Goal: Transaction & Acquisition: Book appointment/travel/reservation

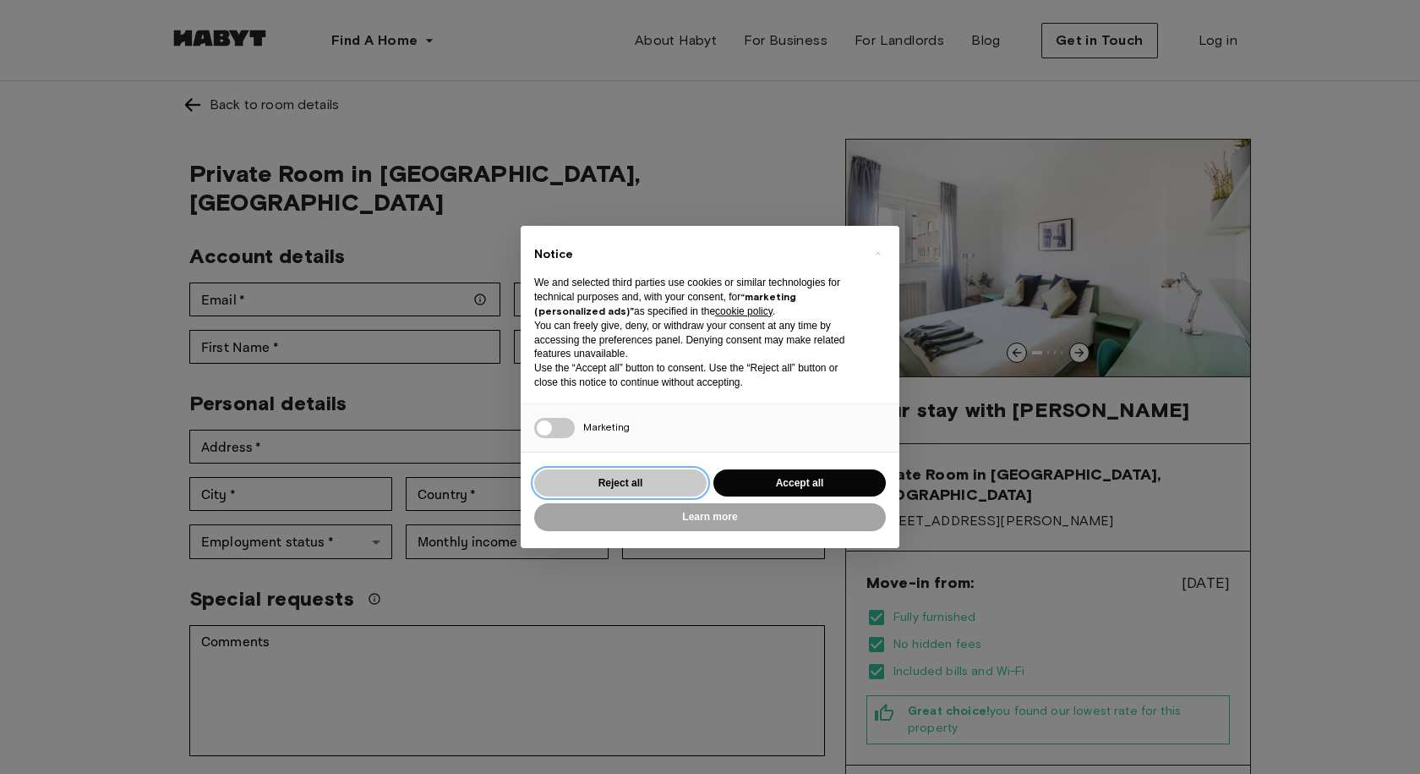
click at [622, 483] on button "Reject all" at bounding box center [620, 483] width 172 height 28
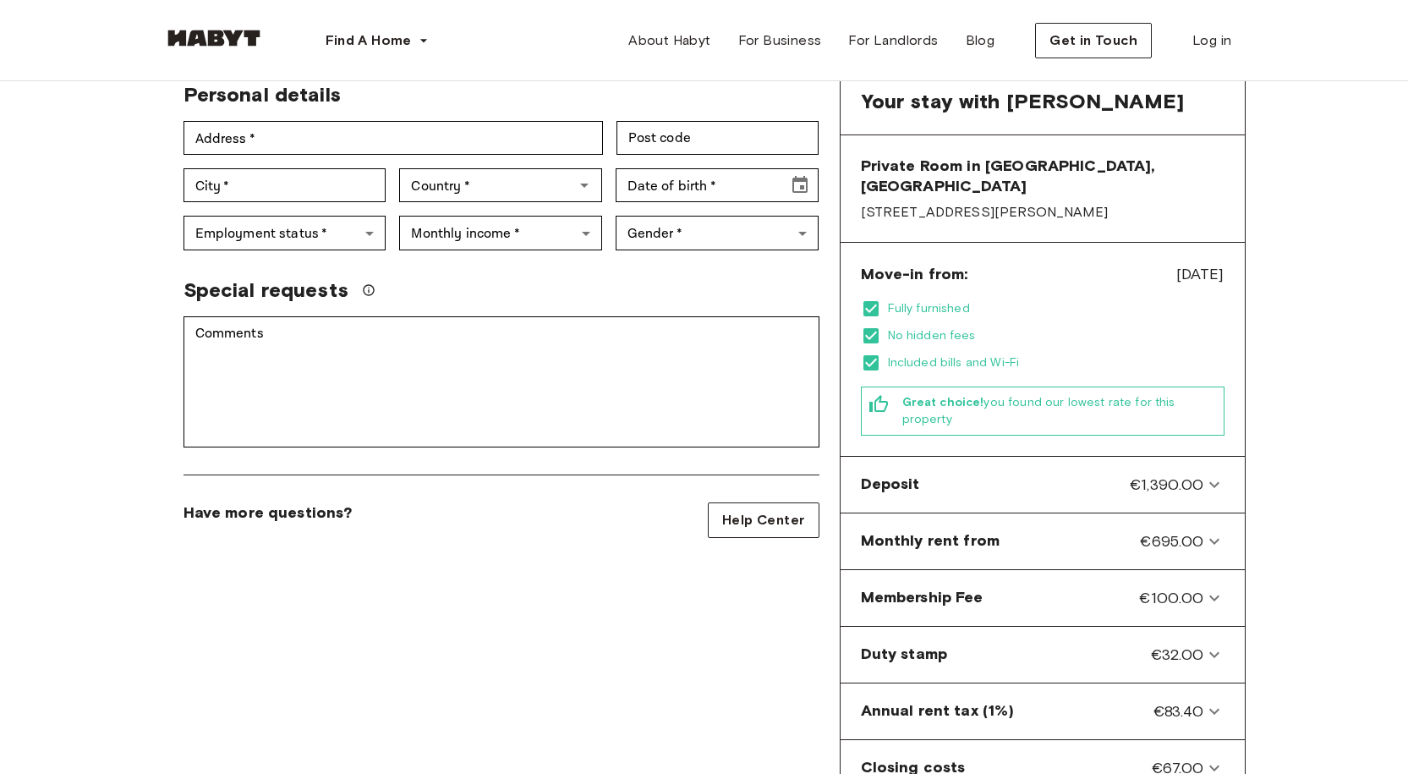
scroll to position [338, 0]
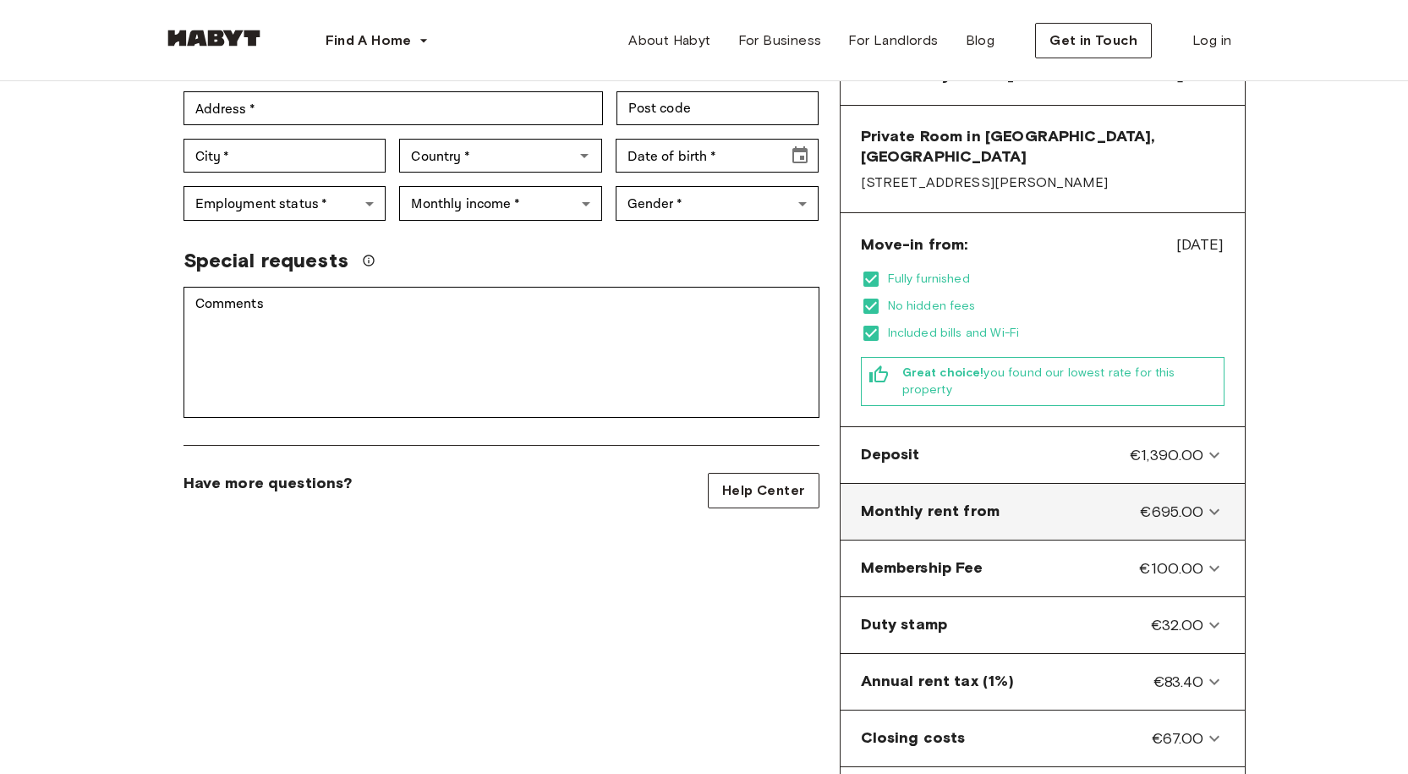
click at [1220, 501] on icon at bounding box center [1214, 511] width 20 height 20
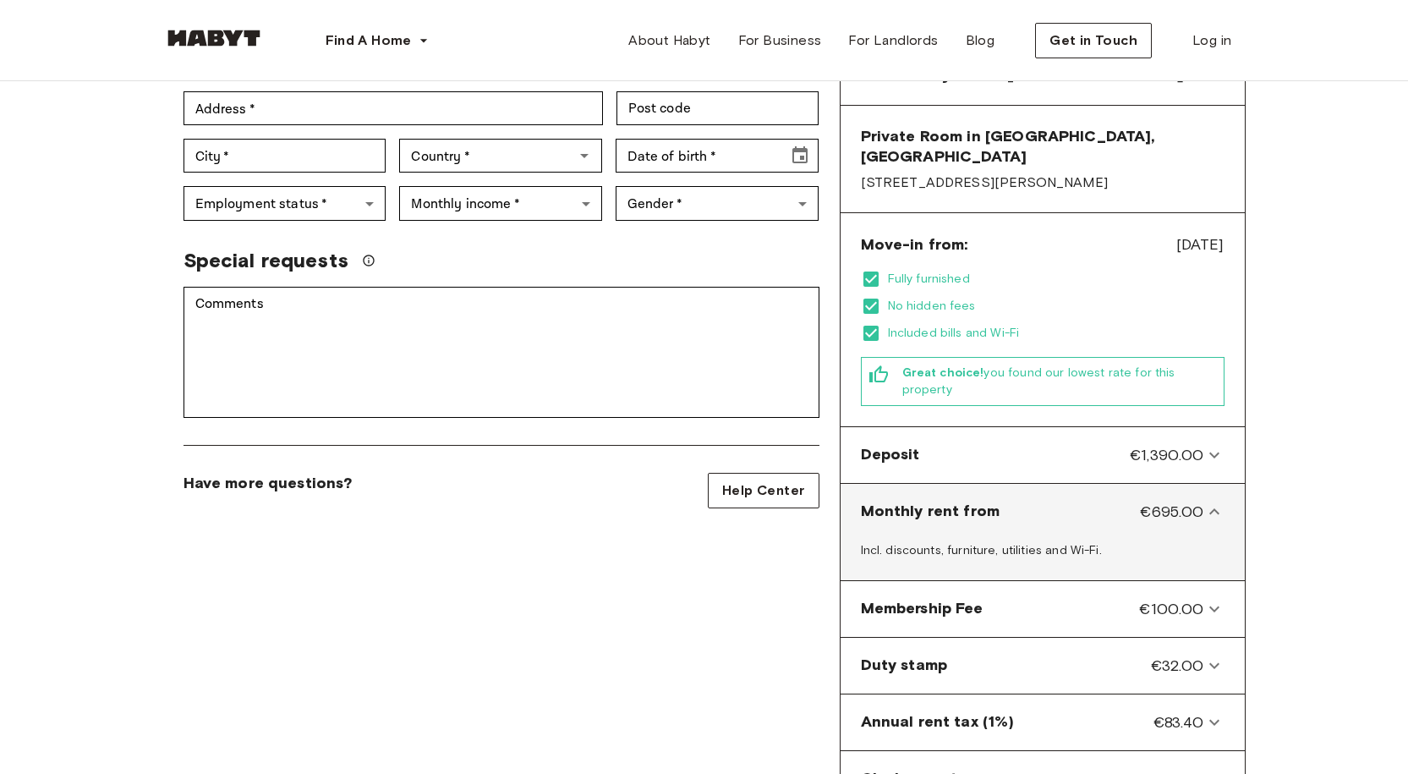
click at [1220, 501] on icon at bounding box center [1214, 511] width 20 height 20
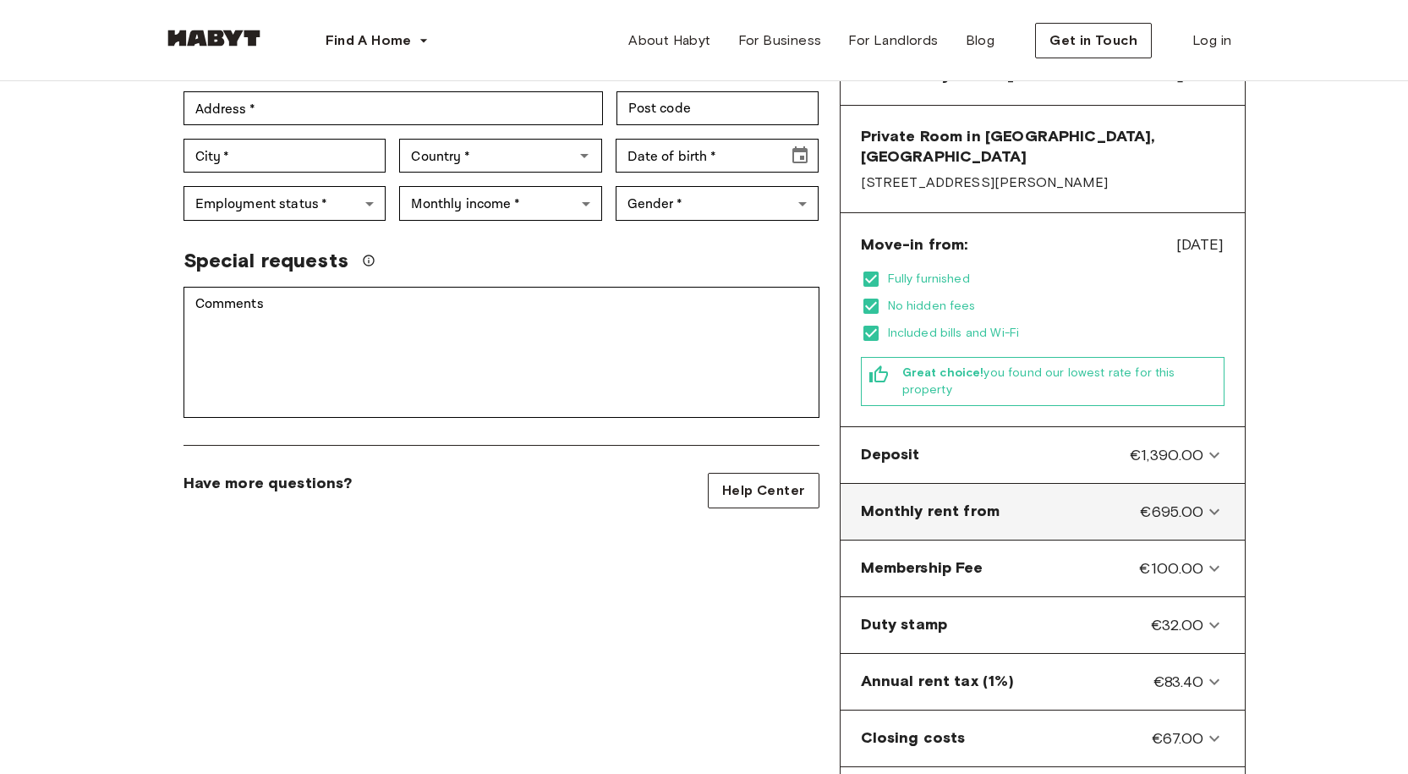
click at [1220, 501] on icon at bounding box center [1214, 511] width 20 height 20
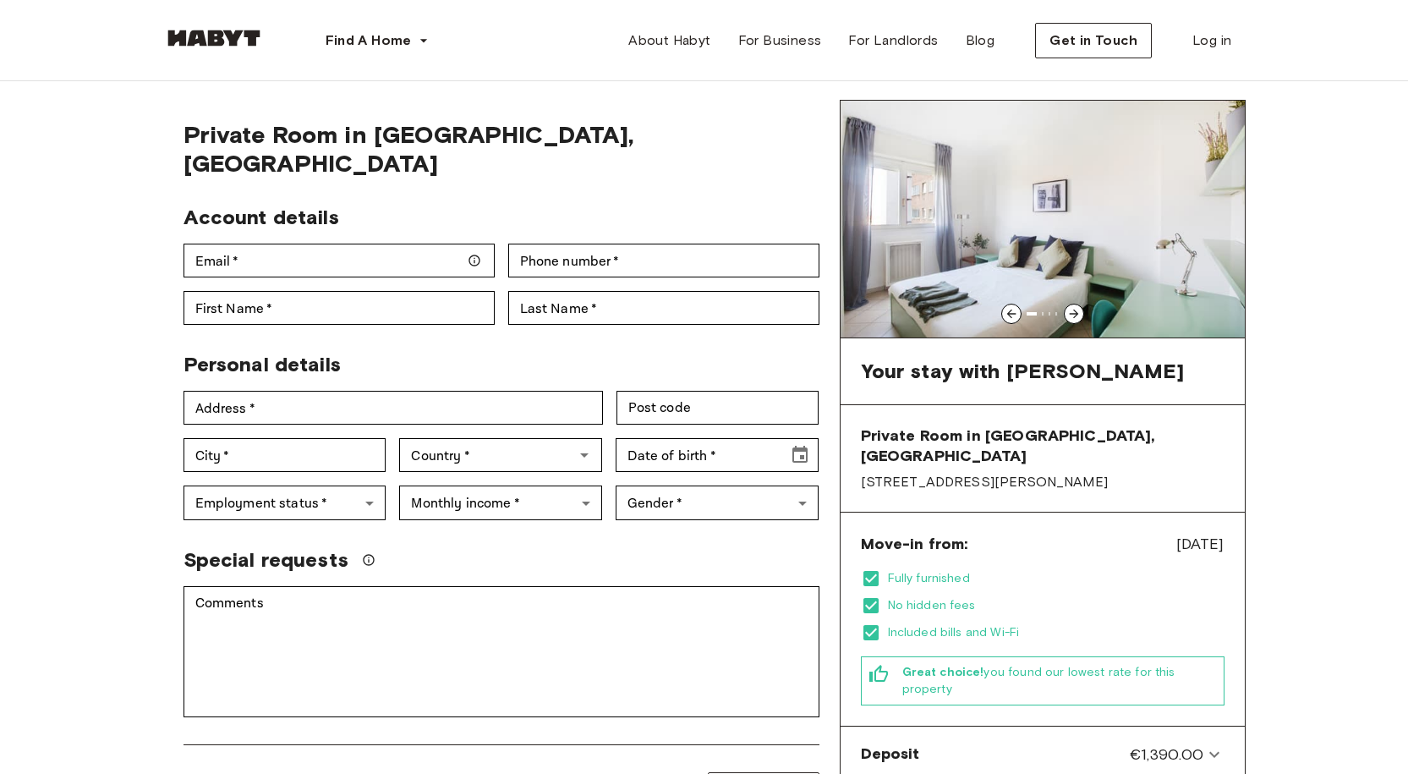
scroll to position [0, 0]
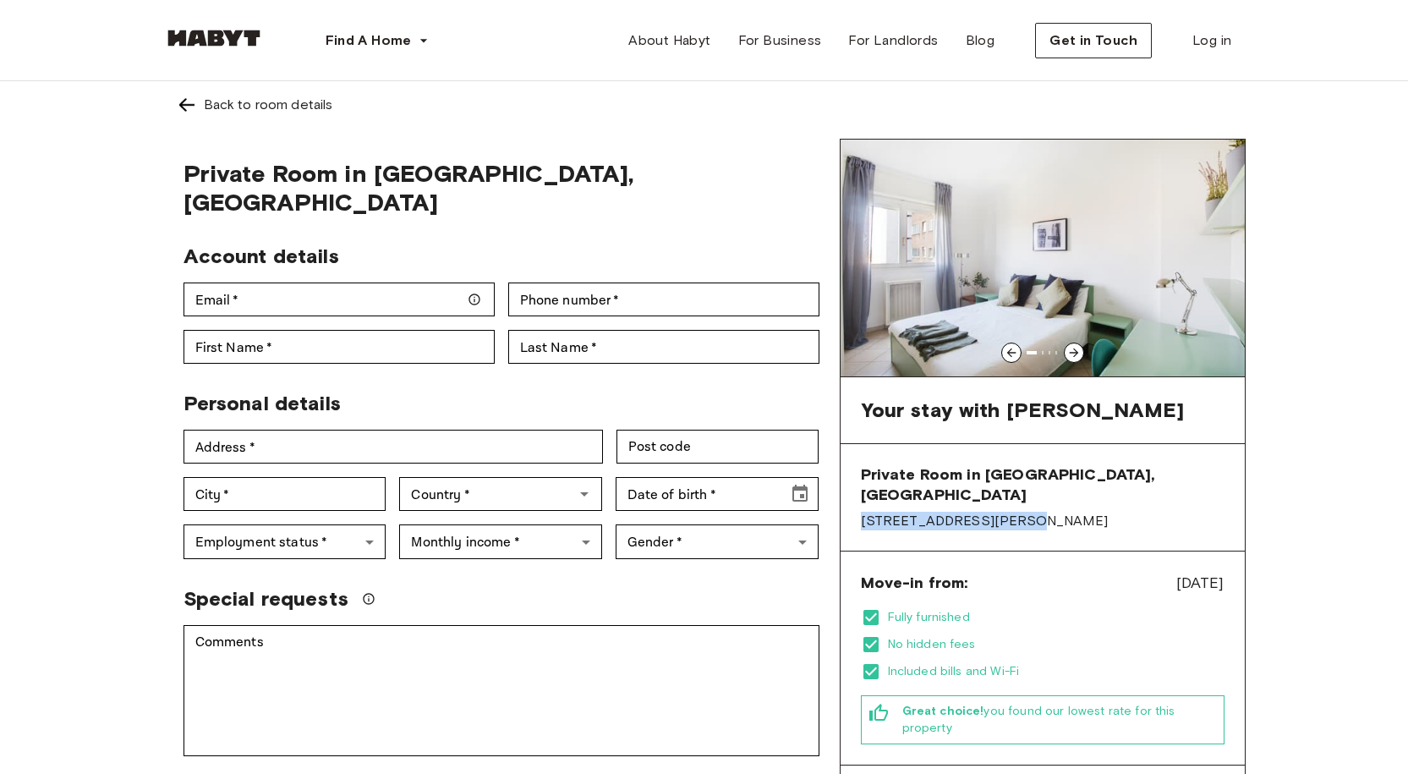
drag, startPoint x: 862, startPoint y: 497, endPoint x: 1002, endPoint y: 511, distance: 140.2
click at [1002, 511] on div "Private Room in Milan, San Siro Via Federico Engels, 1" at bounding box center [1042, 497] width 404 height 107
copy span "[STREET_ADDRESS][PERSON_NAME]"
click at [1117, 482] on span "Private Room in Milan, San Siro" at bounding box center [1043, 484] width 364 height 41
click at [1070, 329] on img at bounding box center [1042, 258] width 404 height 237
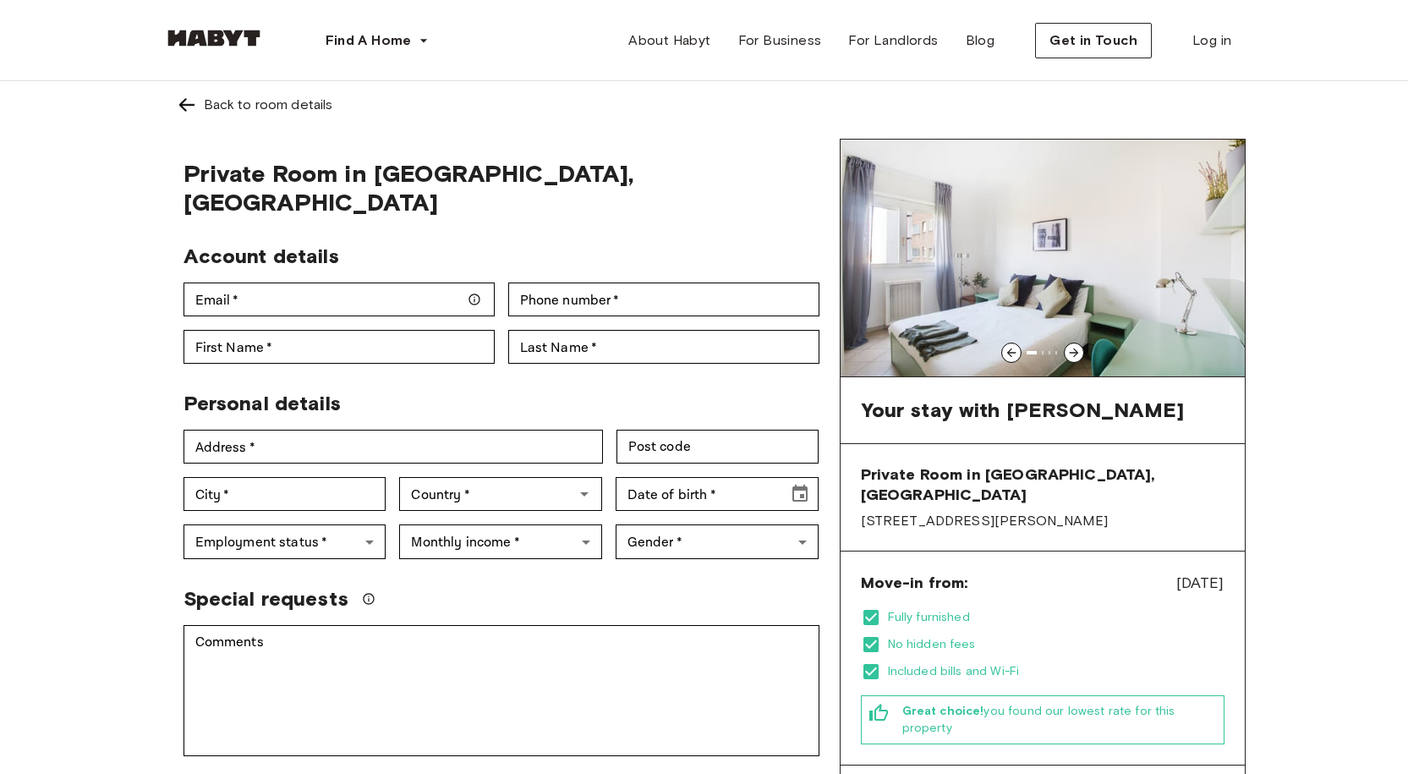
click at [1077, 353] on icon at bounding box center [1073, 352] width 9 height 9
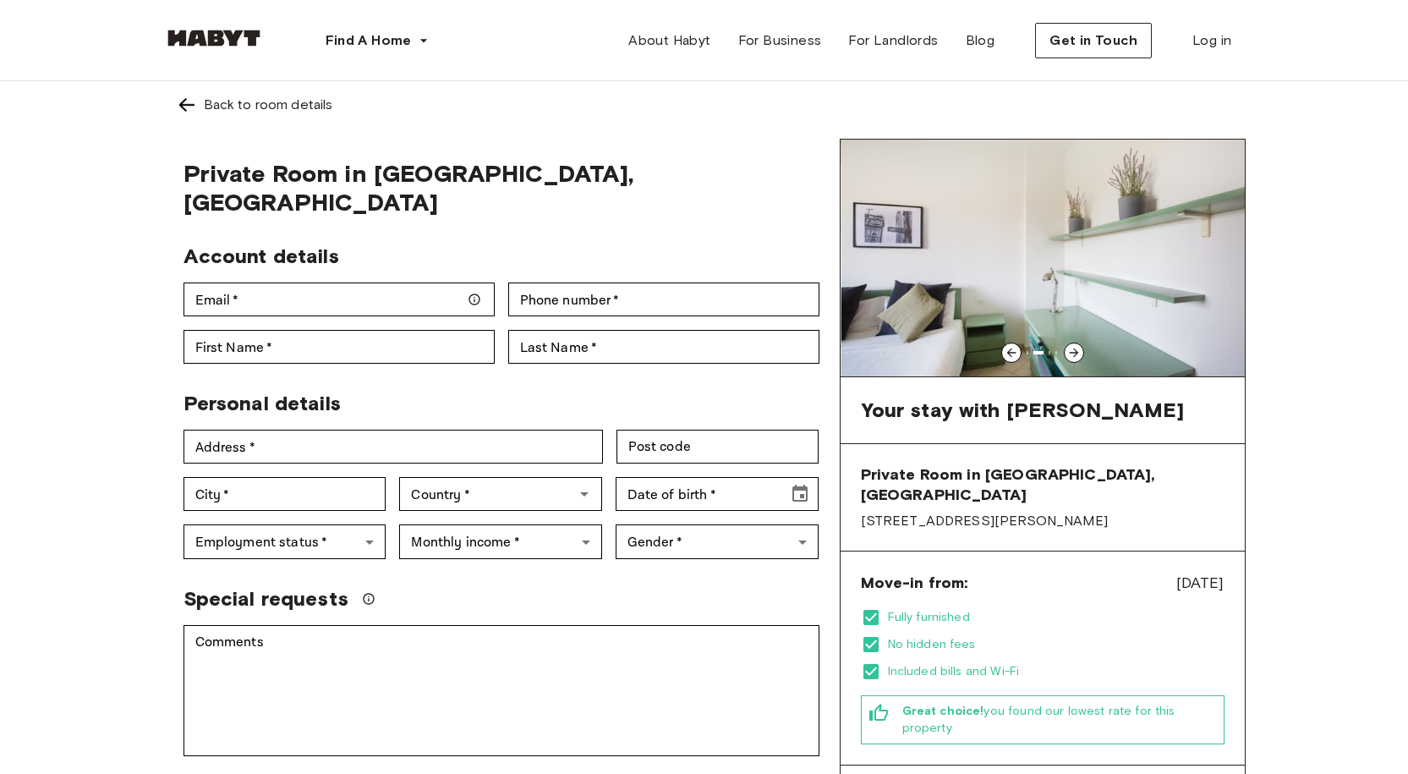
click at [1077, 353] on icon at bounding box center [1073, 352] width 9 height 9
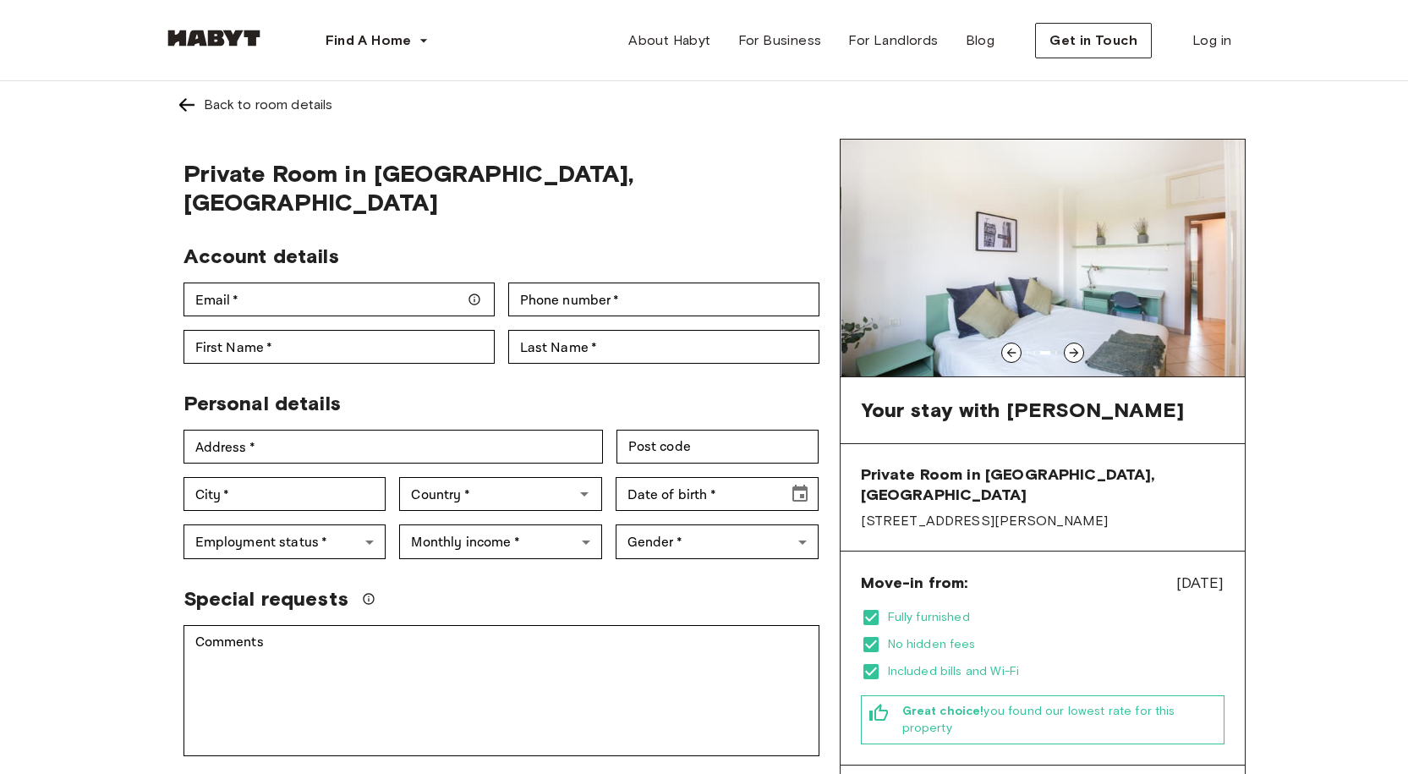
click at [1077, 353] on icon at bounding box center [1073, 352] width 9 height 9
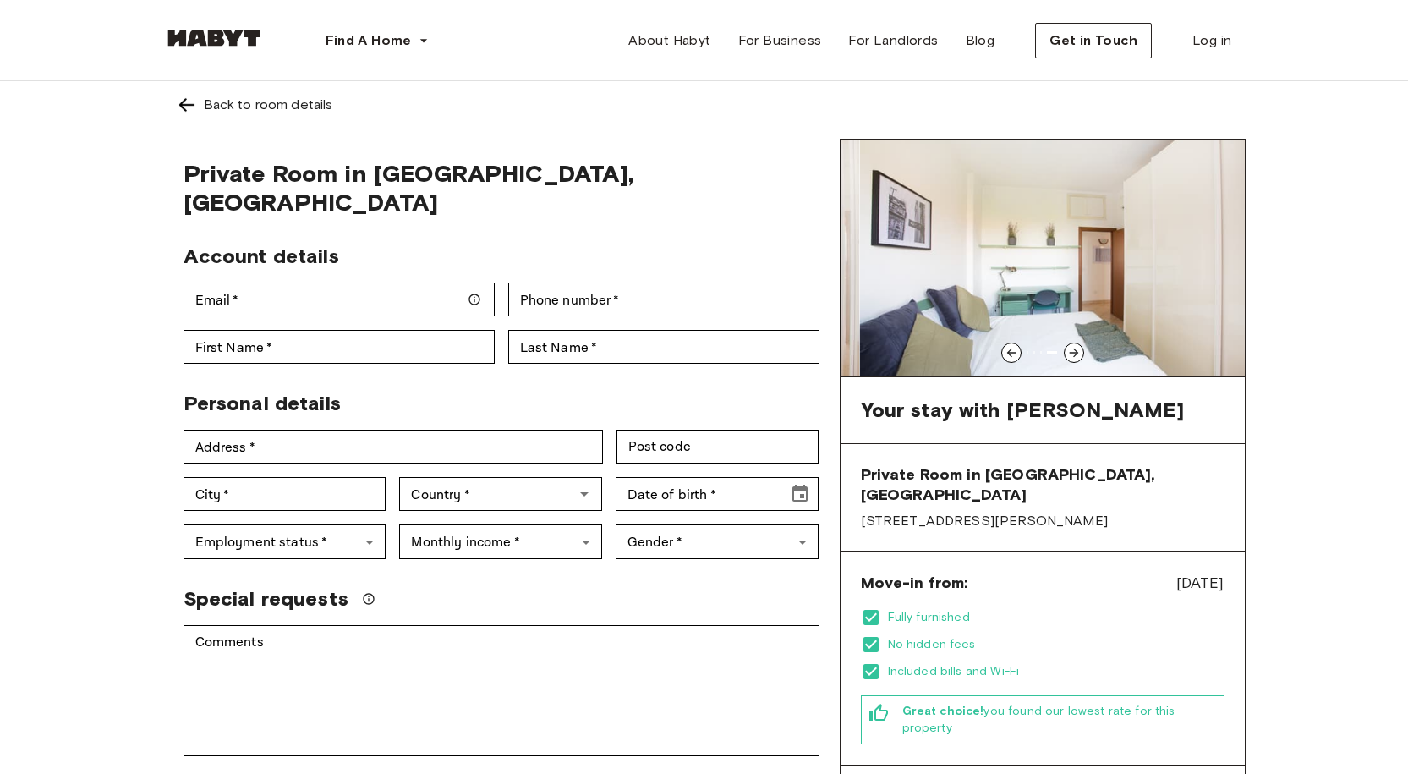
click at [1077, 353] on icon at bounding box center [1073, 352] width 9 height 9
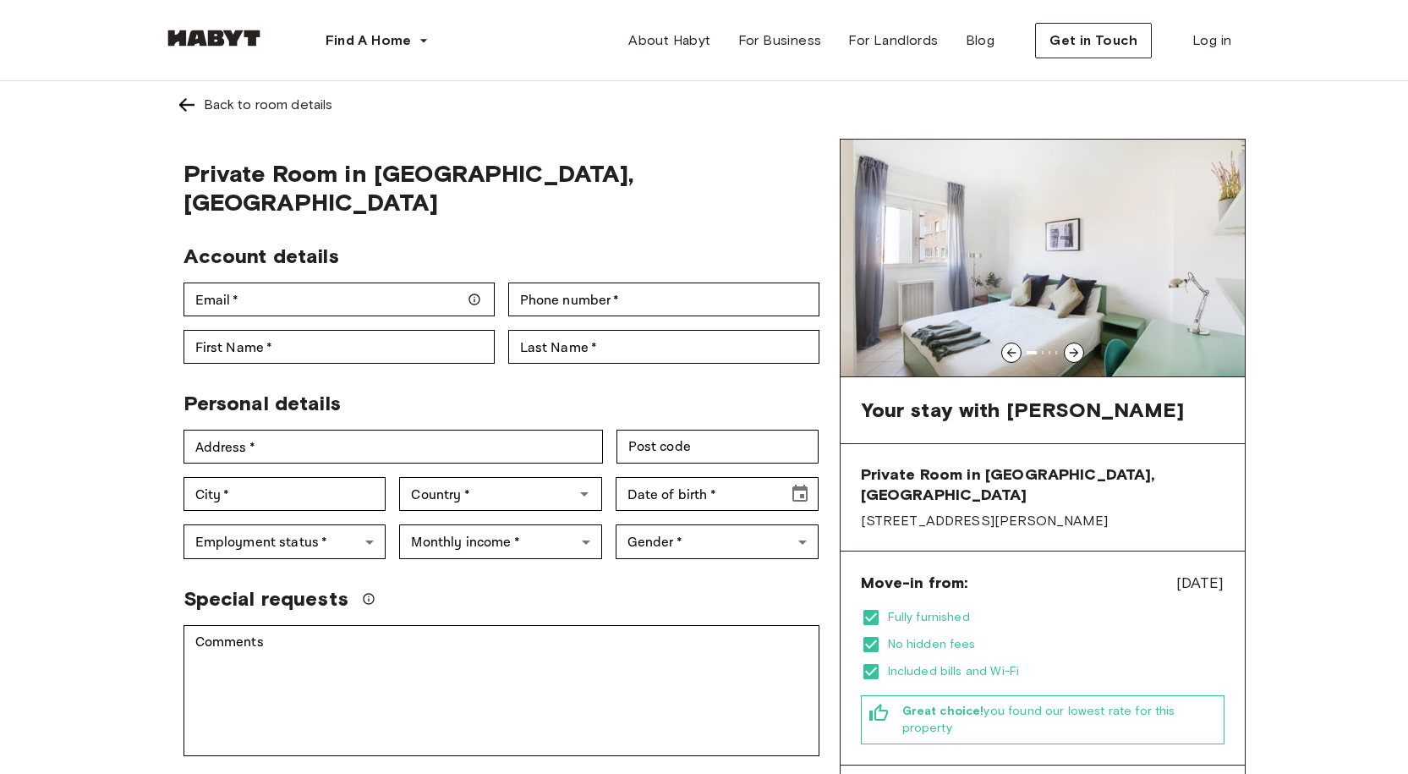
click at [1077, 353] on icon at bounding box center [1073, 352] width 9 height 9
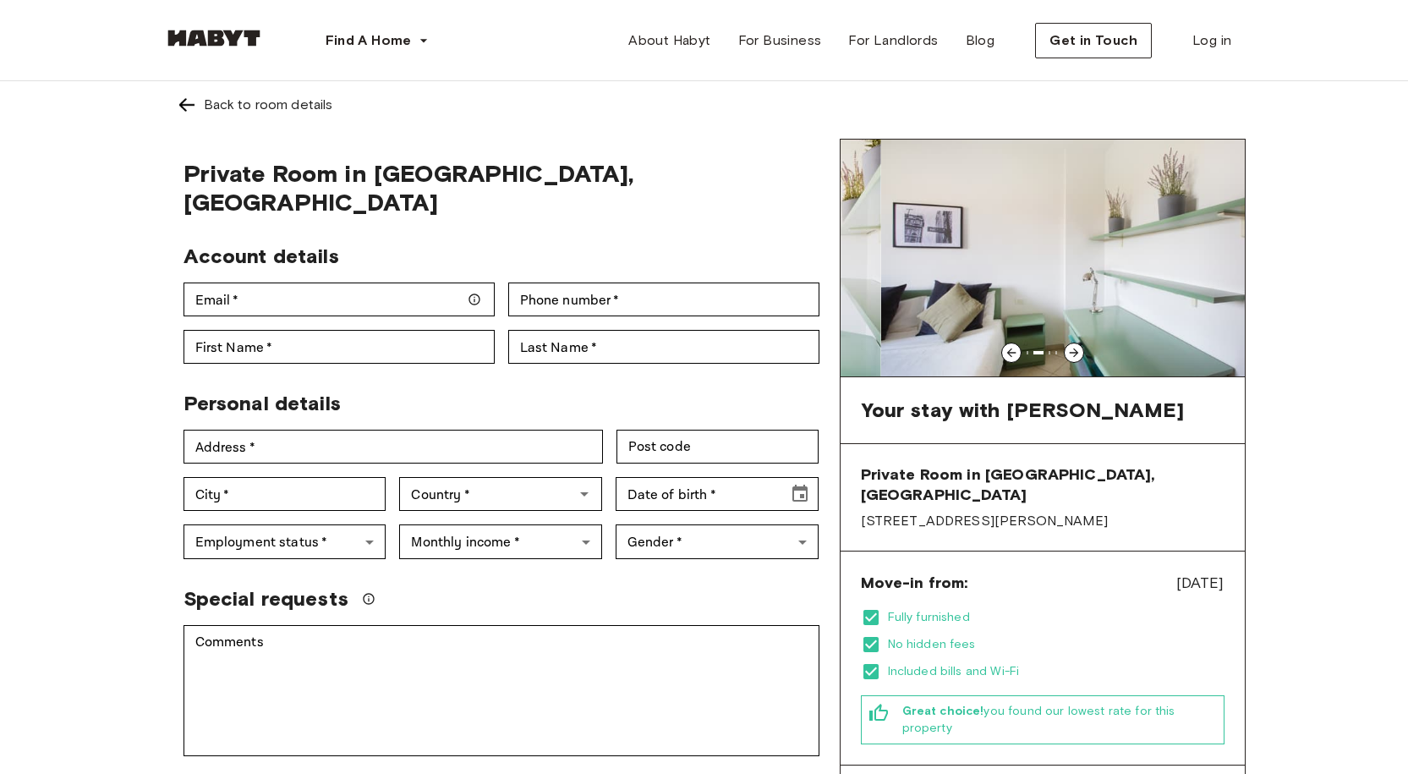
click at [1077, 353] on icon at bounding box center [1073, 352] width 9 height 9
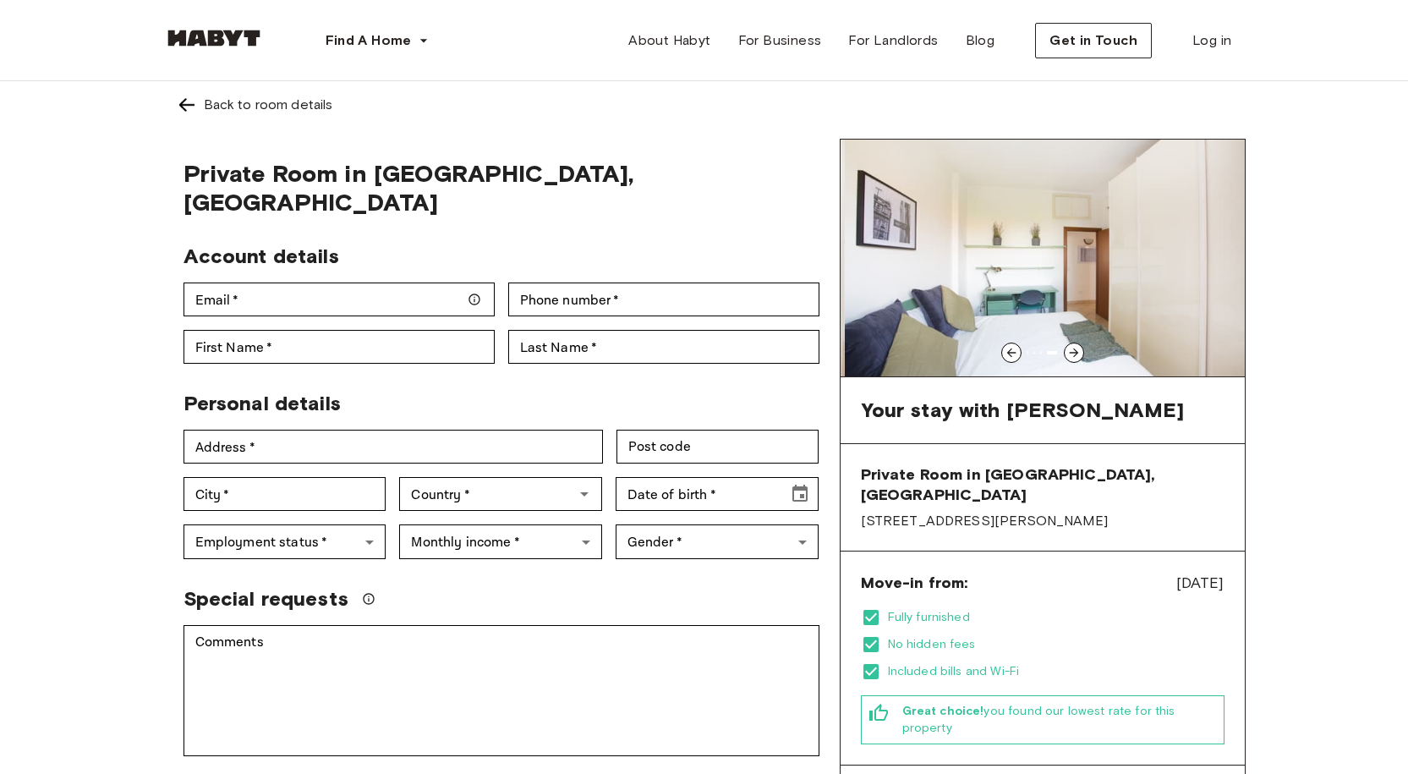
click at [1077, 353] on icon at bounding box center [1073, 352] width 9 height 9
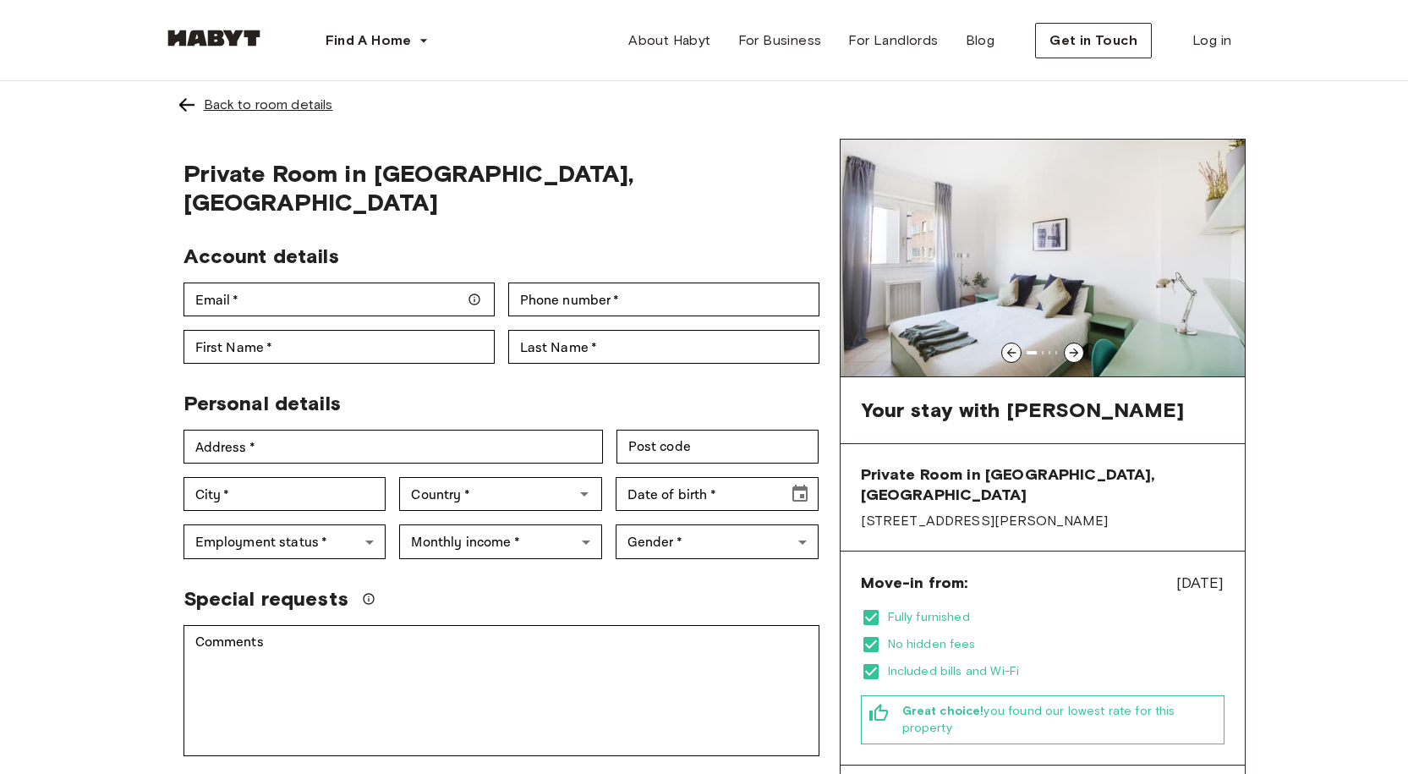
click at [225, 111] on div "Back to room details" at bounding box center [268, 105] width 129 height 20
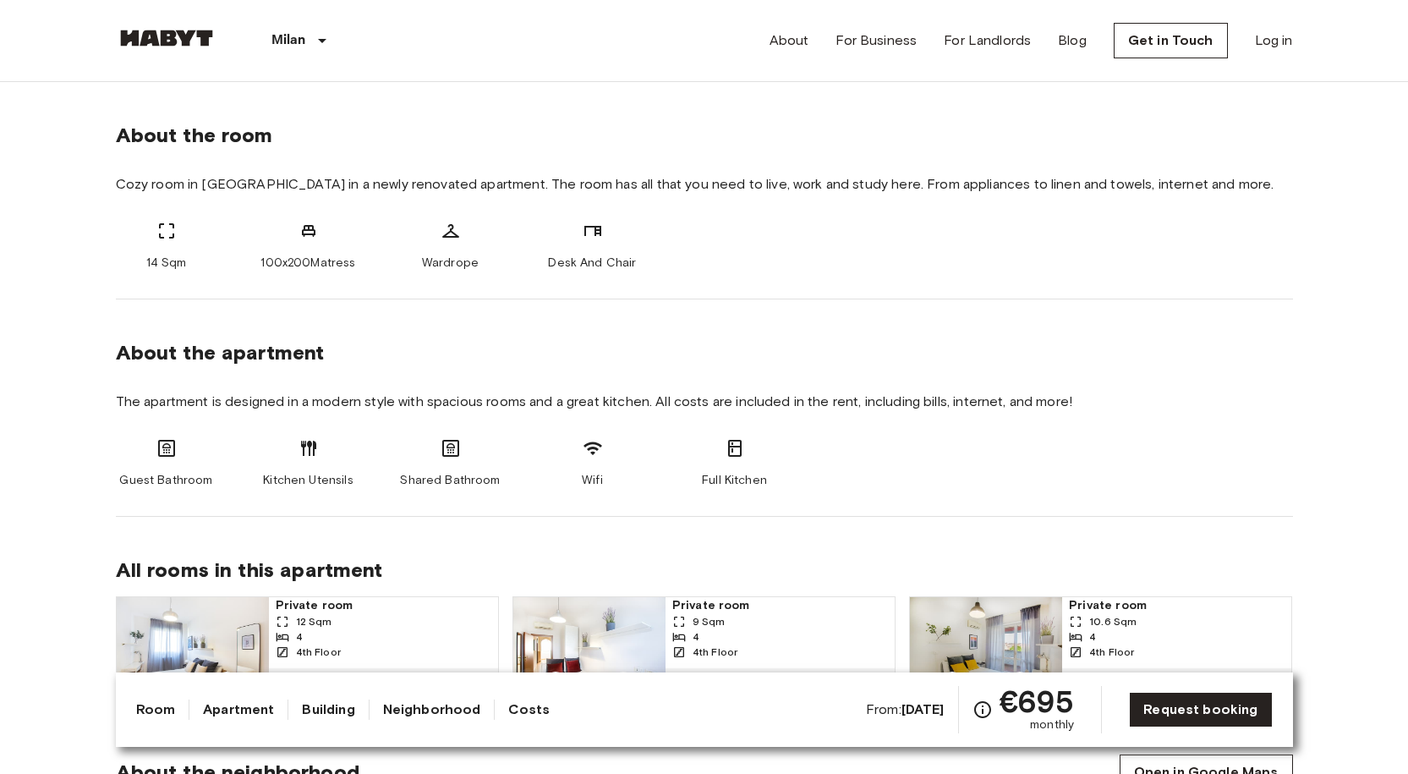
scroll to position [592, 0]
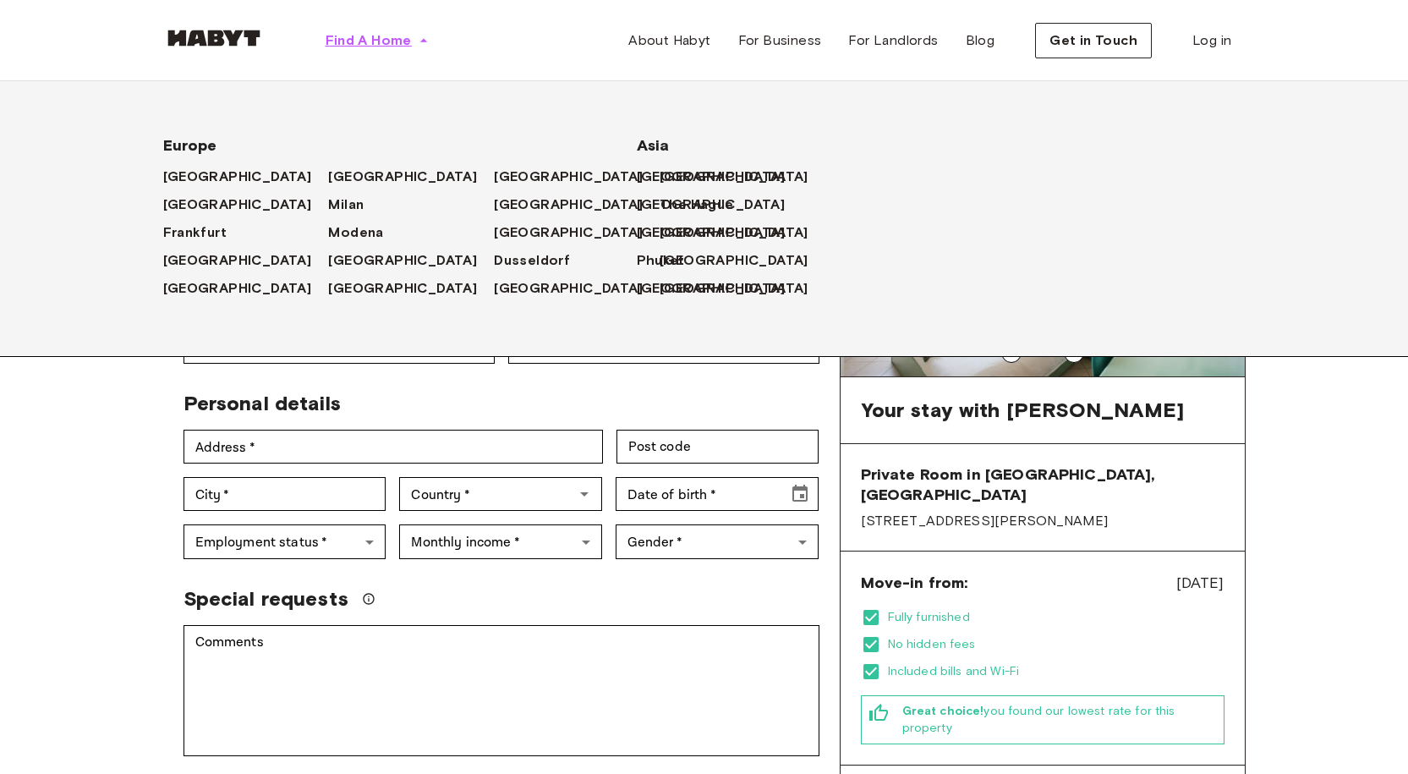
click at [415, 42] on icon "button" at bounding box center [423, 40] width 17 height 17
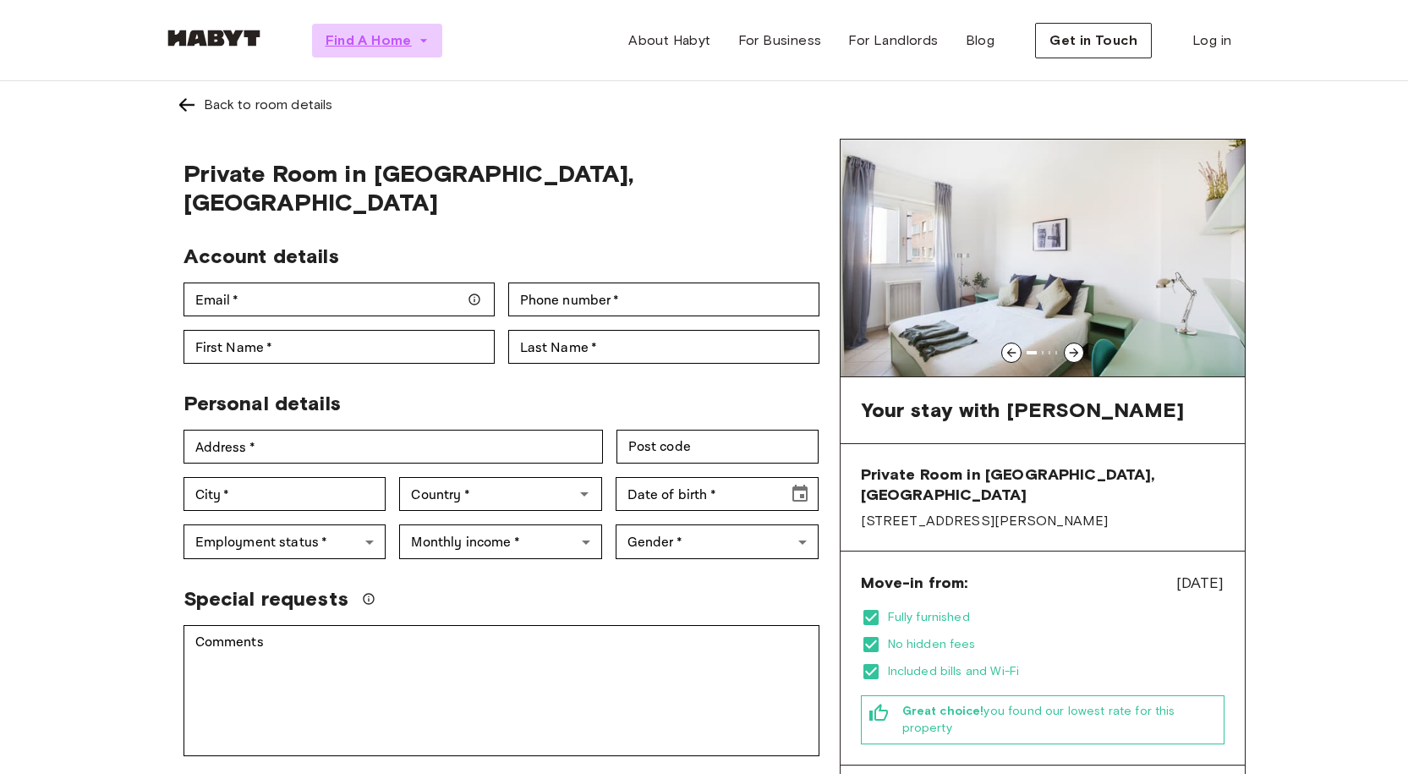
click at [413, 41] on button "Find A Home" at bounding box center [377, 41] width 130 height 34
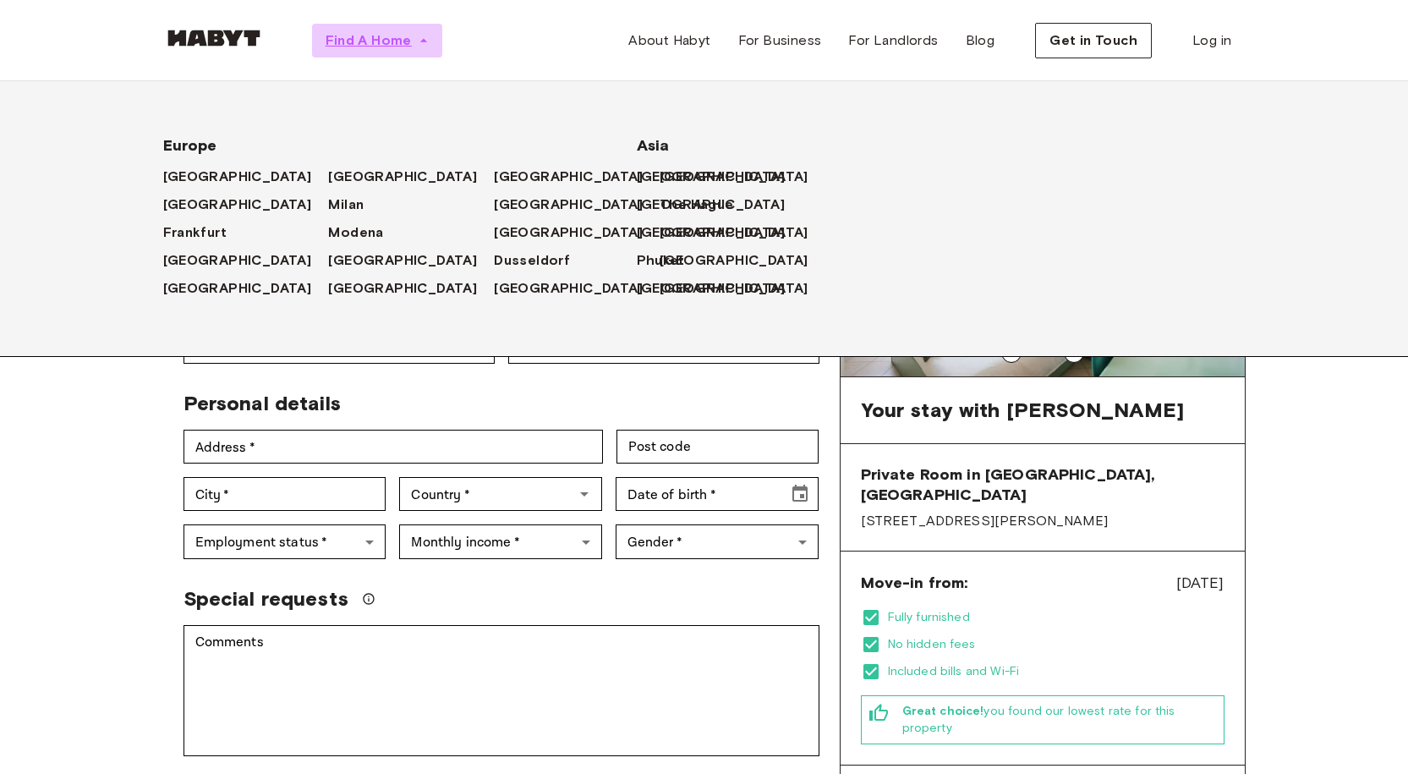
click at [413, 41] on button "Find A Home" at bounding box center [377, 41] width 130 height 34
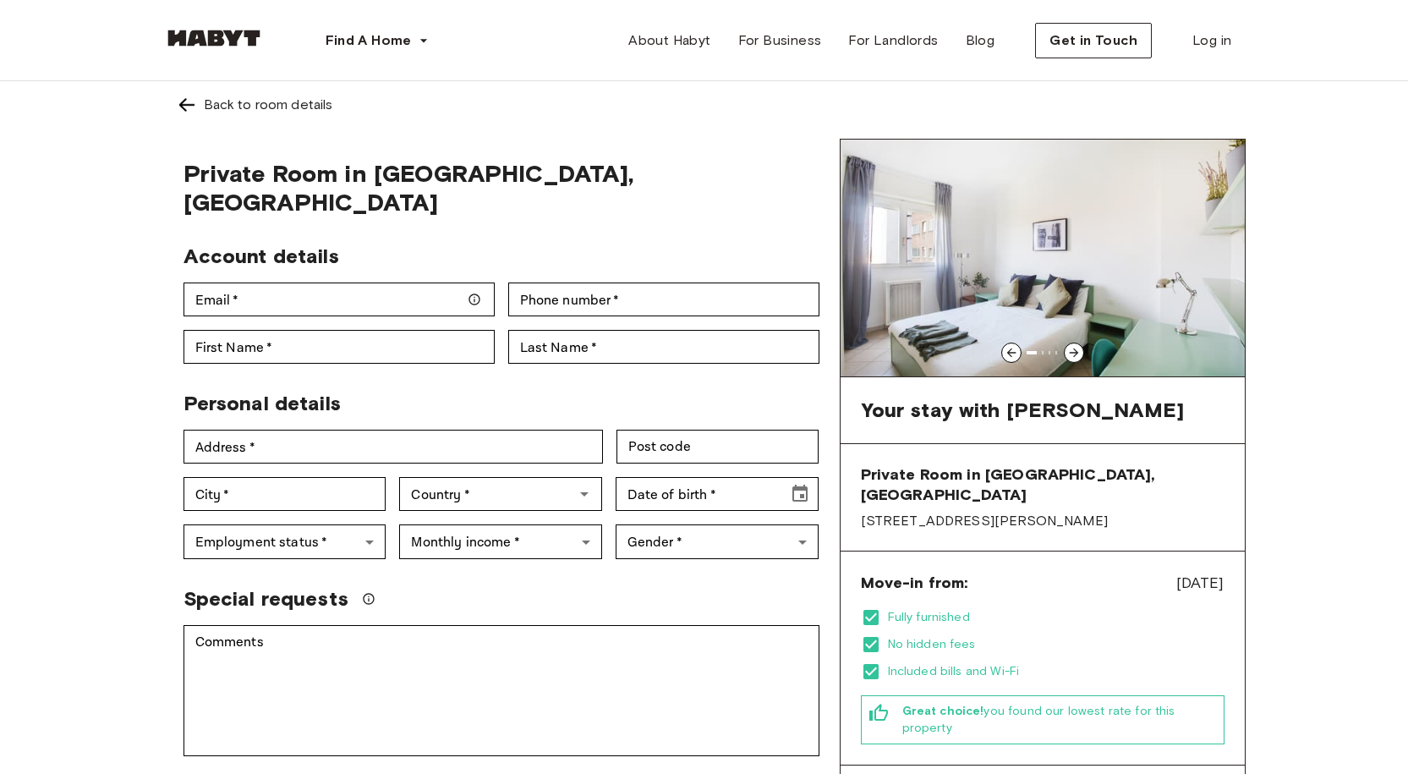
click at [193, 101] on img at bounding box center [187, 105] width 20 height 20
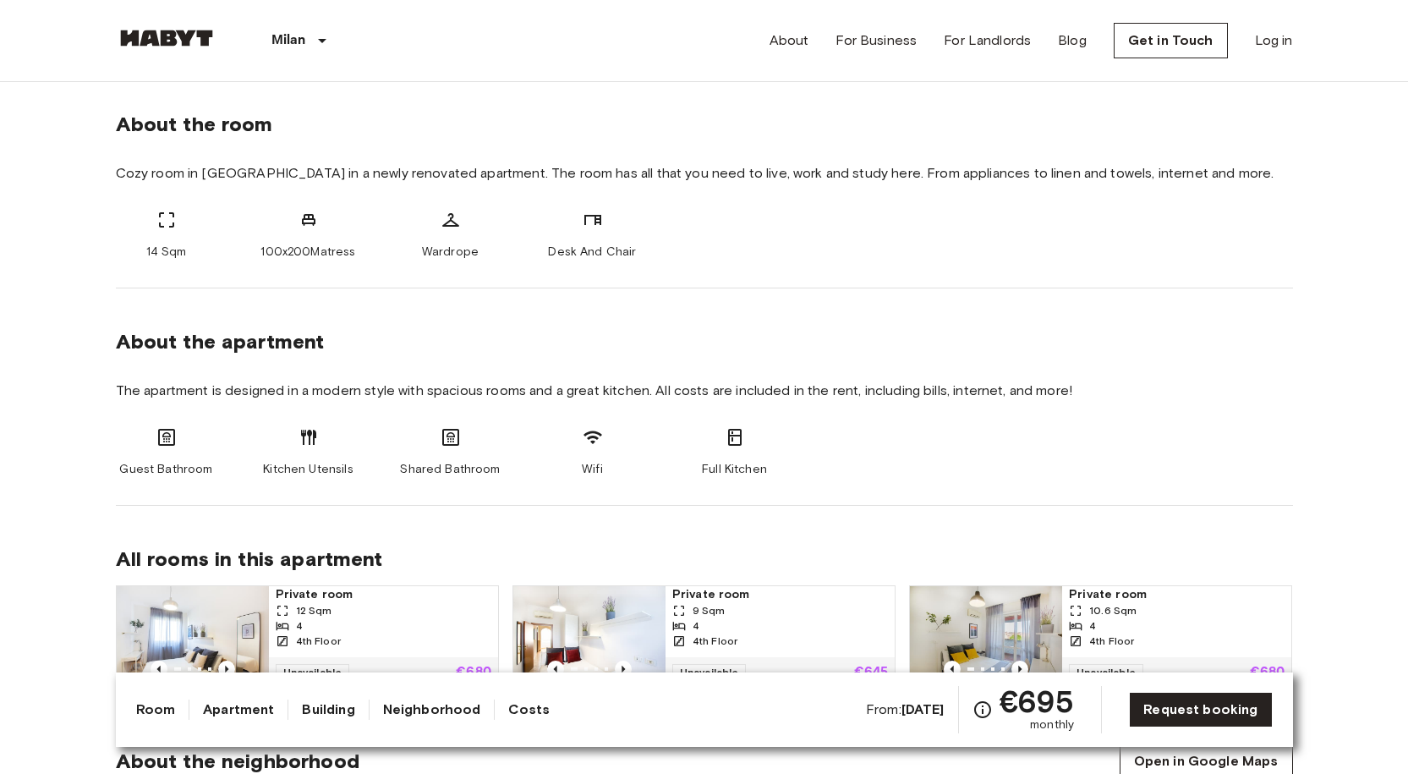
scroll to position [1015, 0]
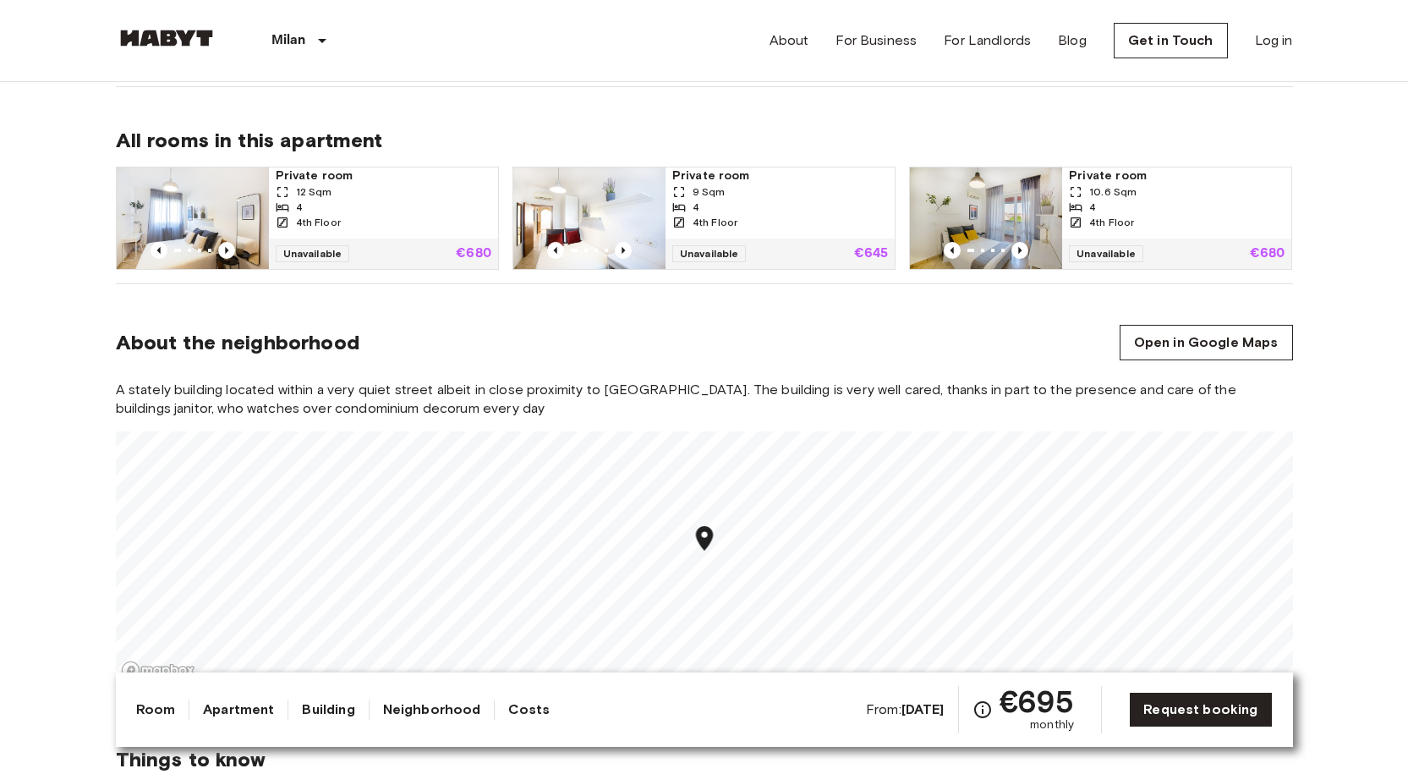
click at [149, 709] on link "Room" at bounding box center [156, 709] width 40 height 20
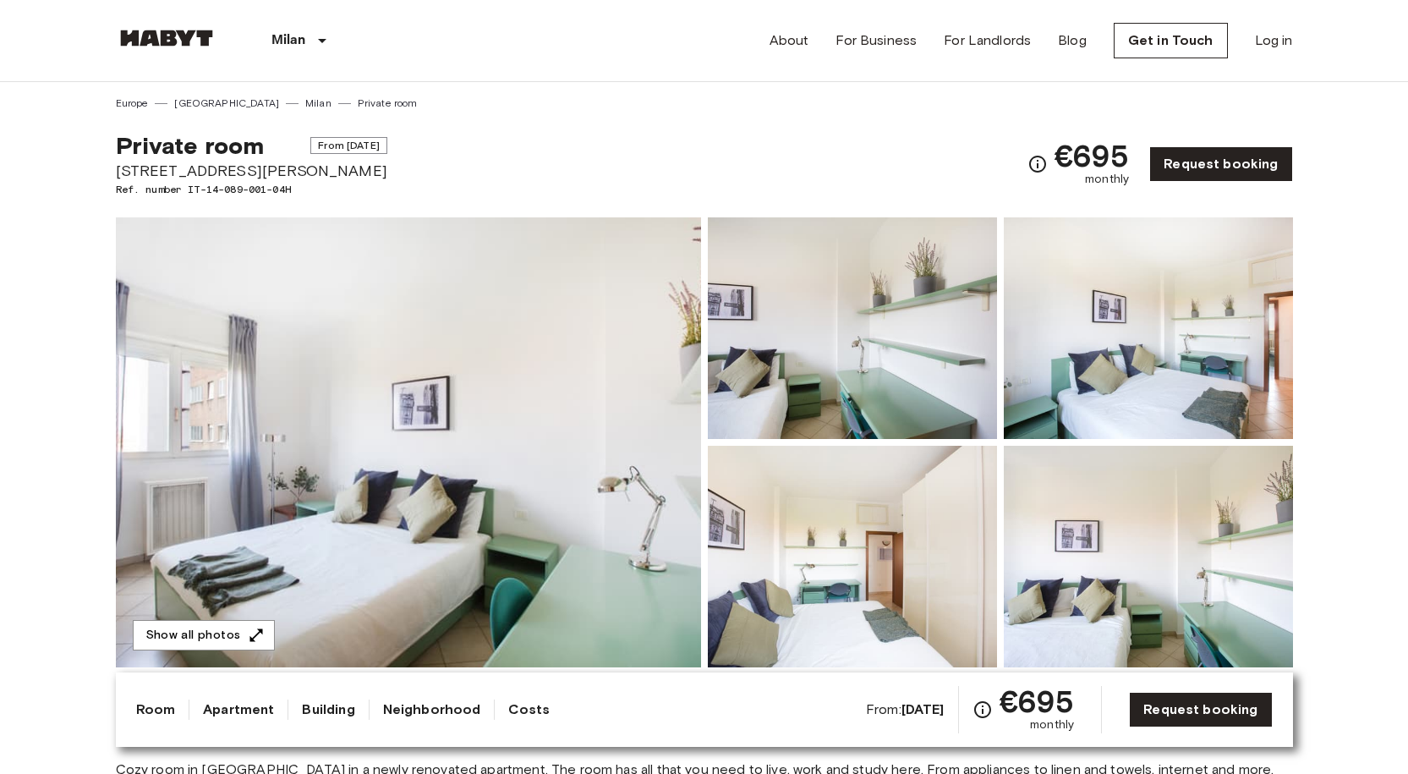
click at [168, 44] on img at bounding box center [166, 38] width 101 height 17
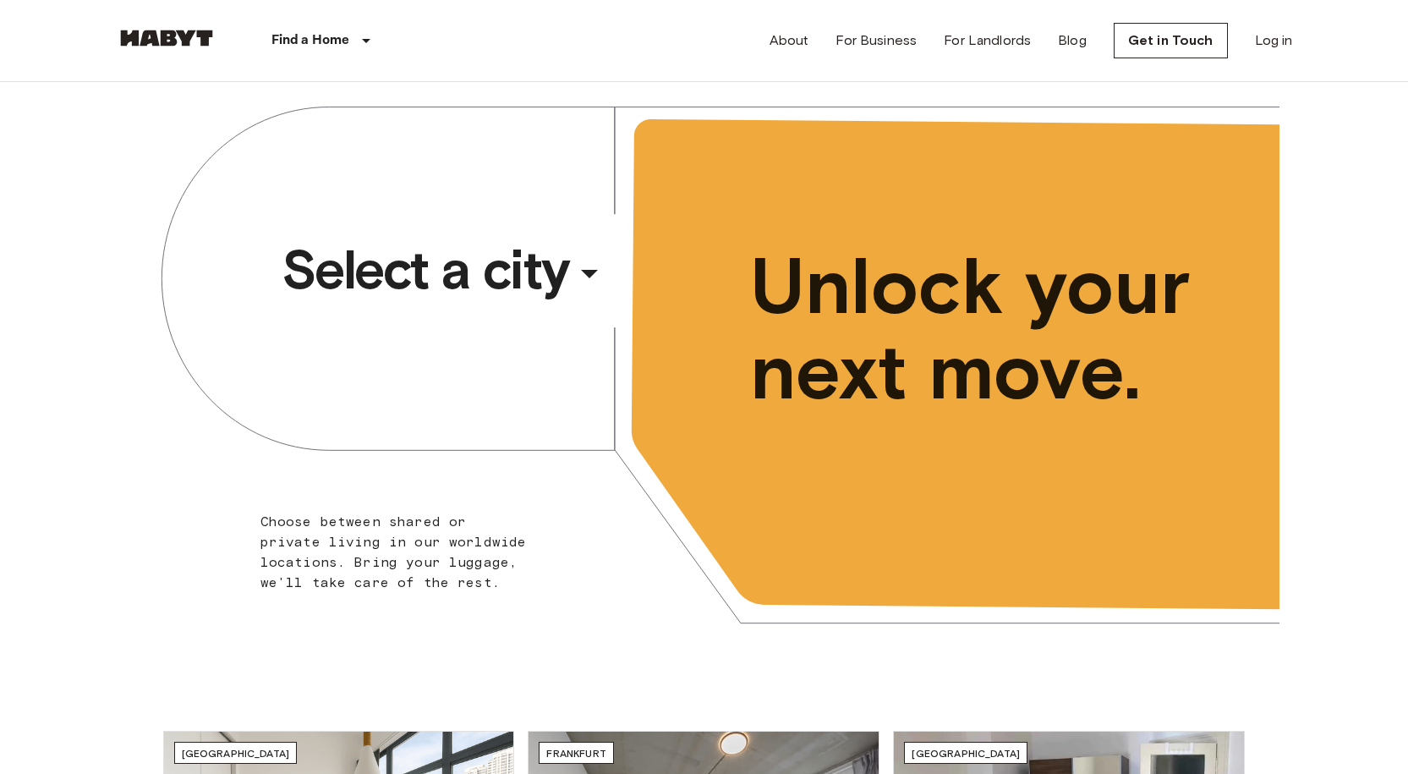
click at [583, 298] on div "​" at bounding box center [612, 287] width 174 height 35
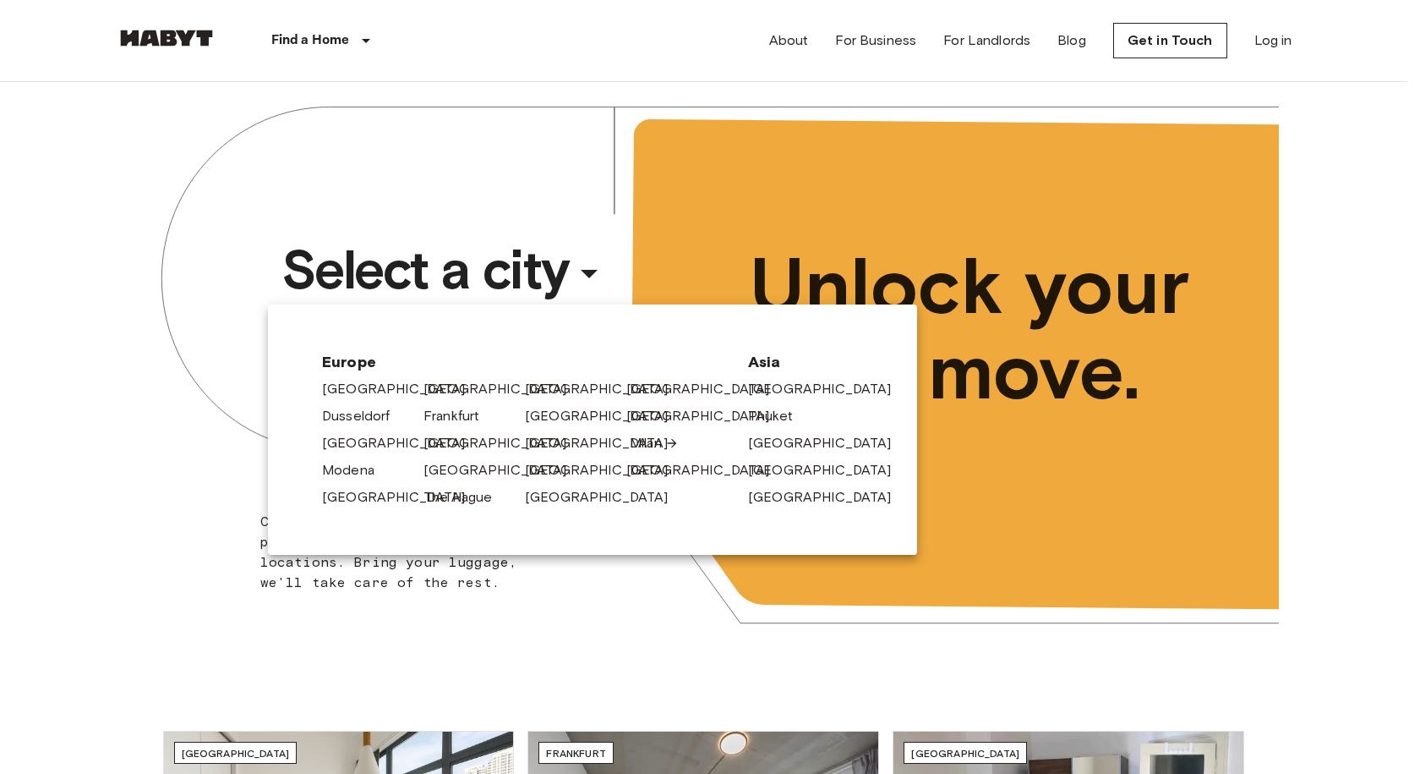
click at [649, 443] on link "Milan" at bounding box center [654, 443] width 49 height 20
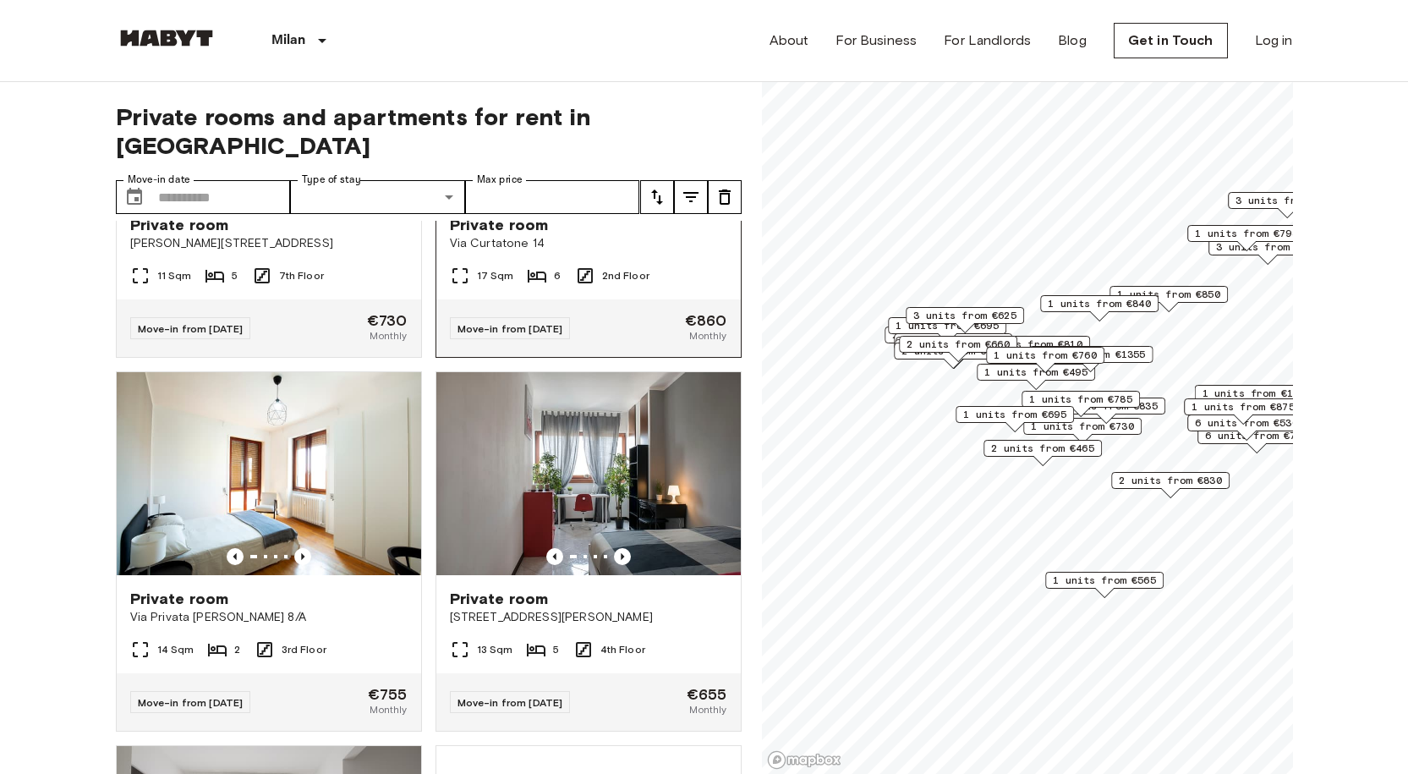
scroll to position [338, 0]
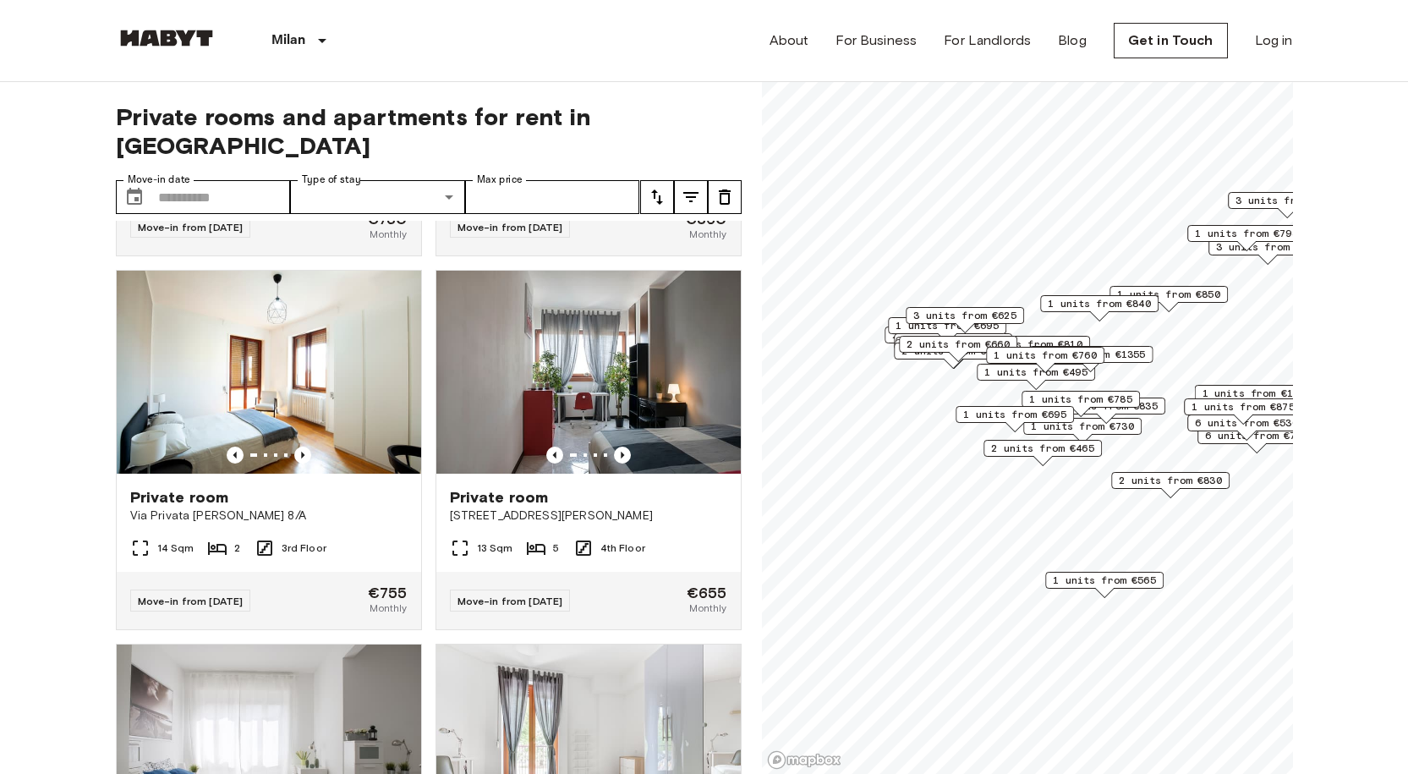
click at [660, 187] on icon "tune" at bounding box center [657, 197] width 20 height 20
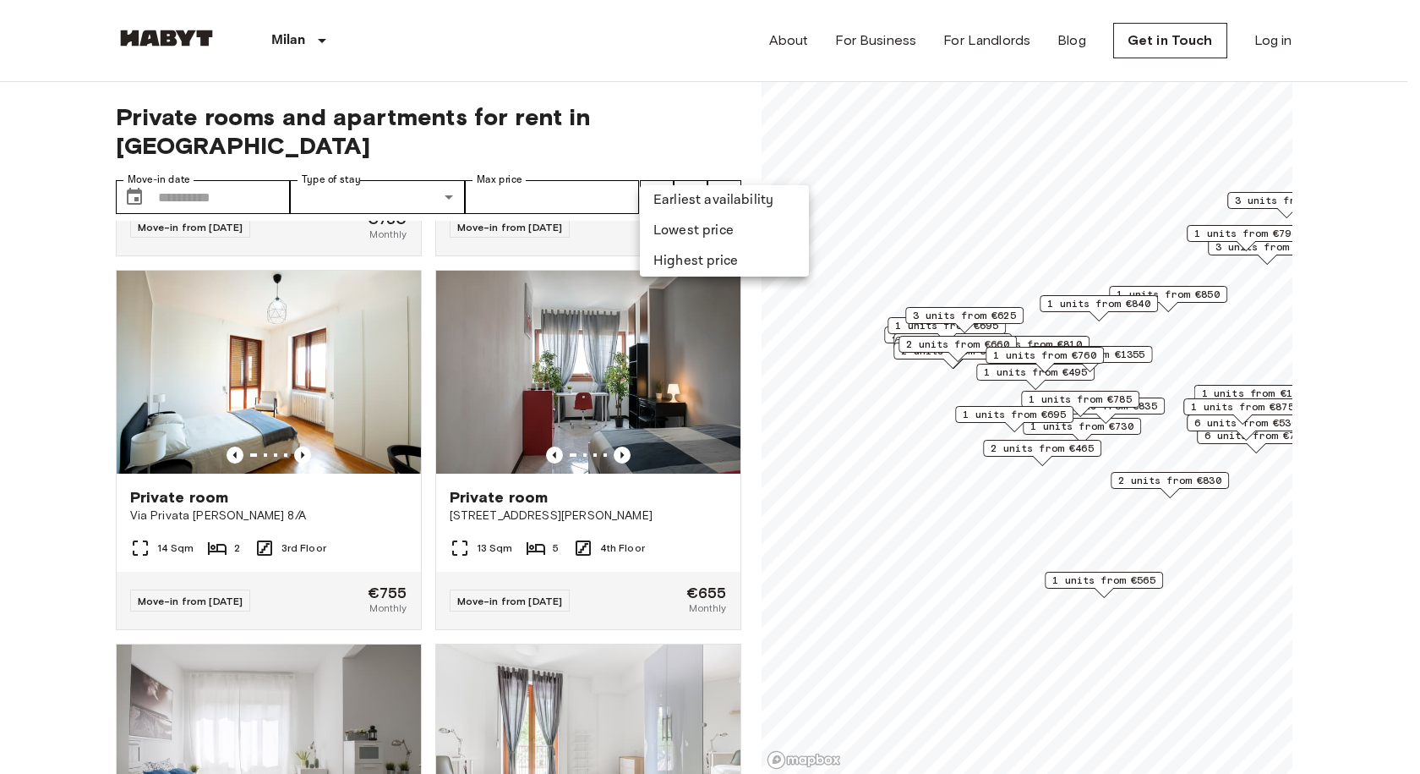
click at [681, 230] on li "Lowest price" at bounding box center [724, 231] width 169 height 30
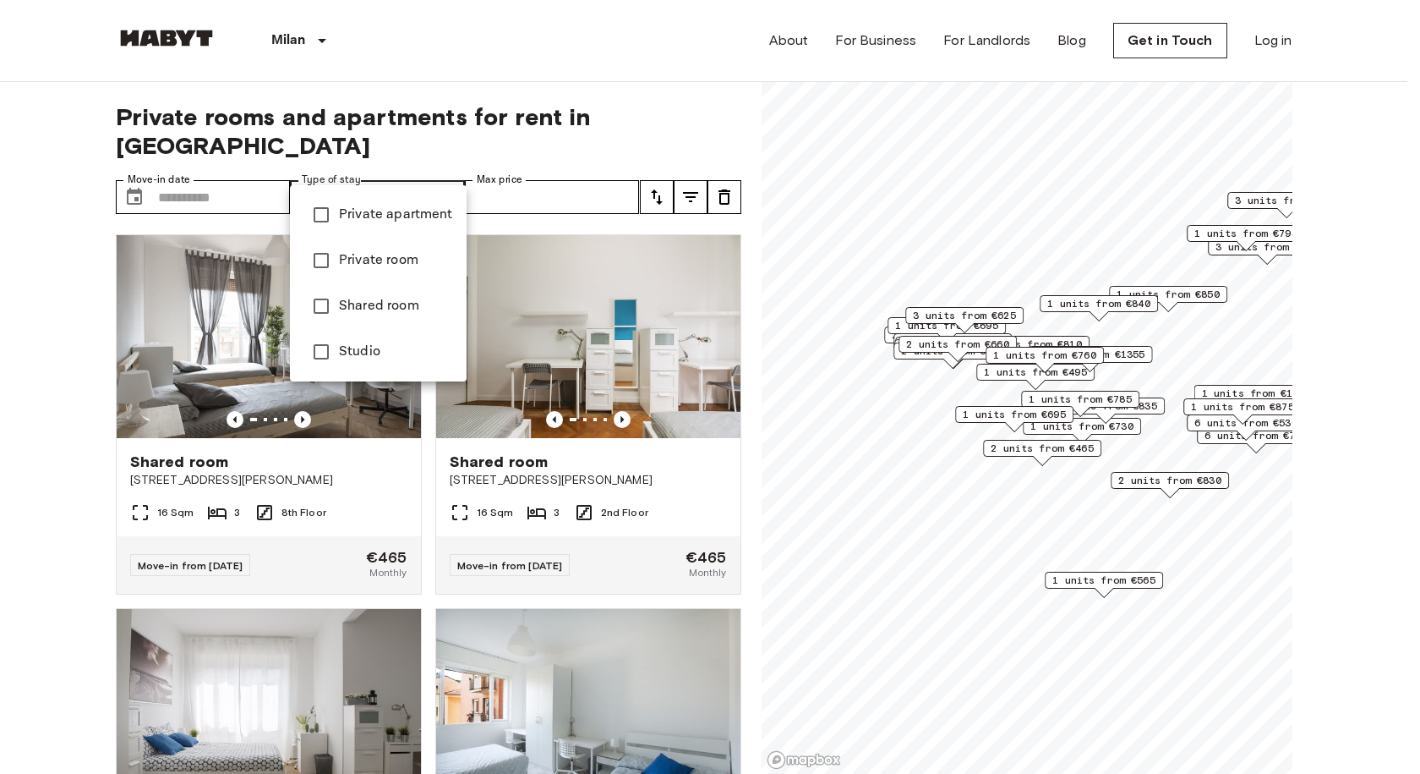
click at [385, 265] on span "Private room" at bounding box center [396, 260] width 114 height 20
type input "**********"
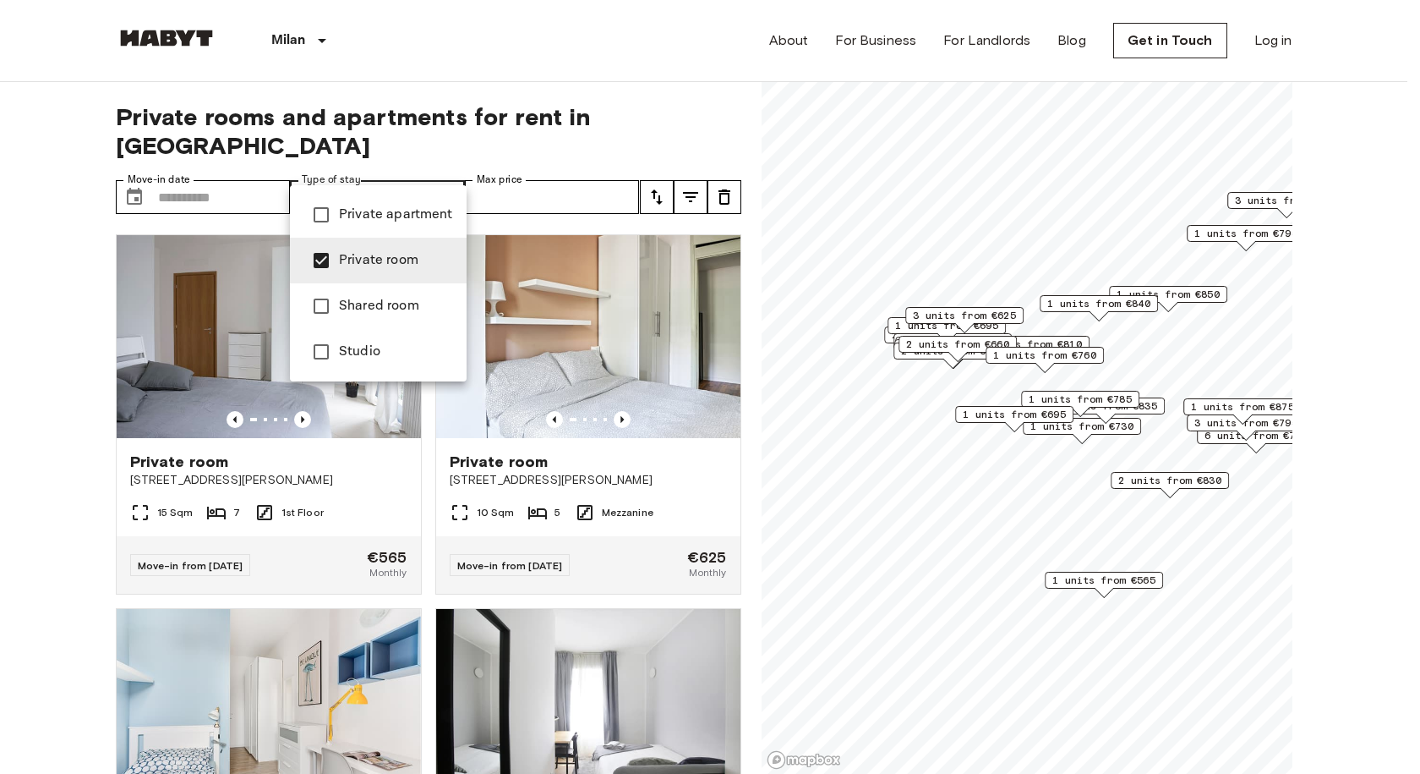
click at [36, 321] on div at bounding box center [710, 387] width 1420 height 774
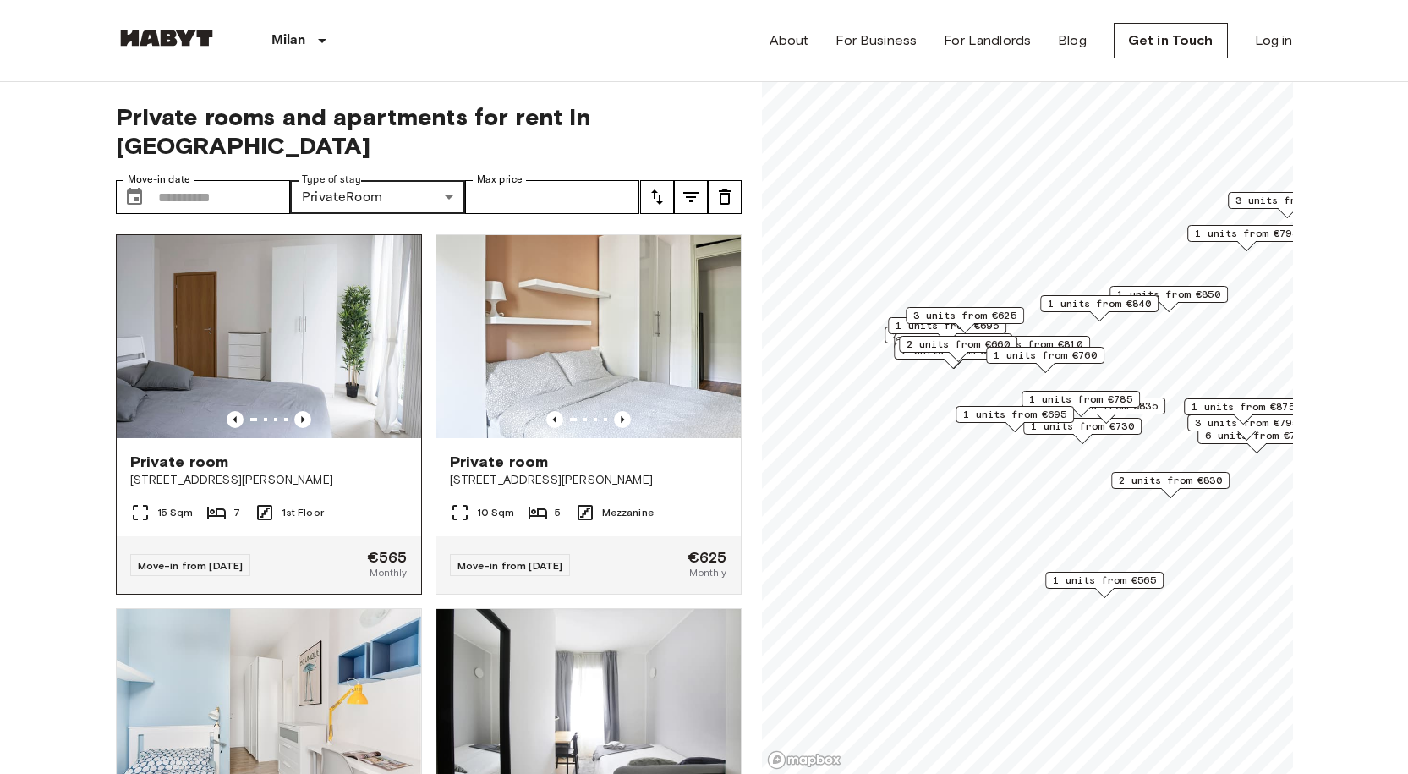
click at [397, 502] on div "15 Sqm 7 1st Floor" at bounding box center [269, 519] width 304 height 34
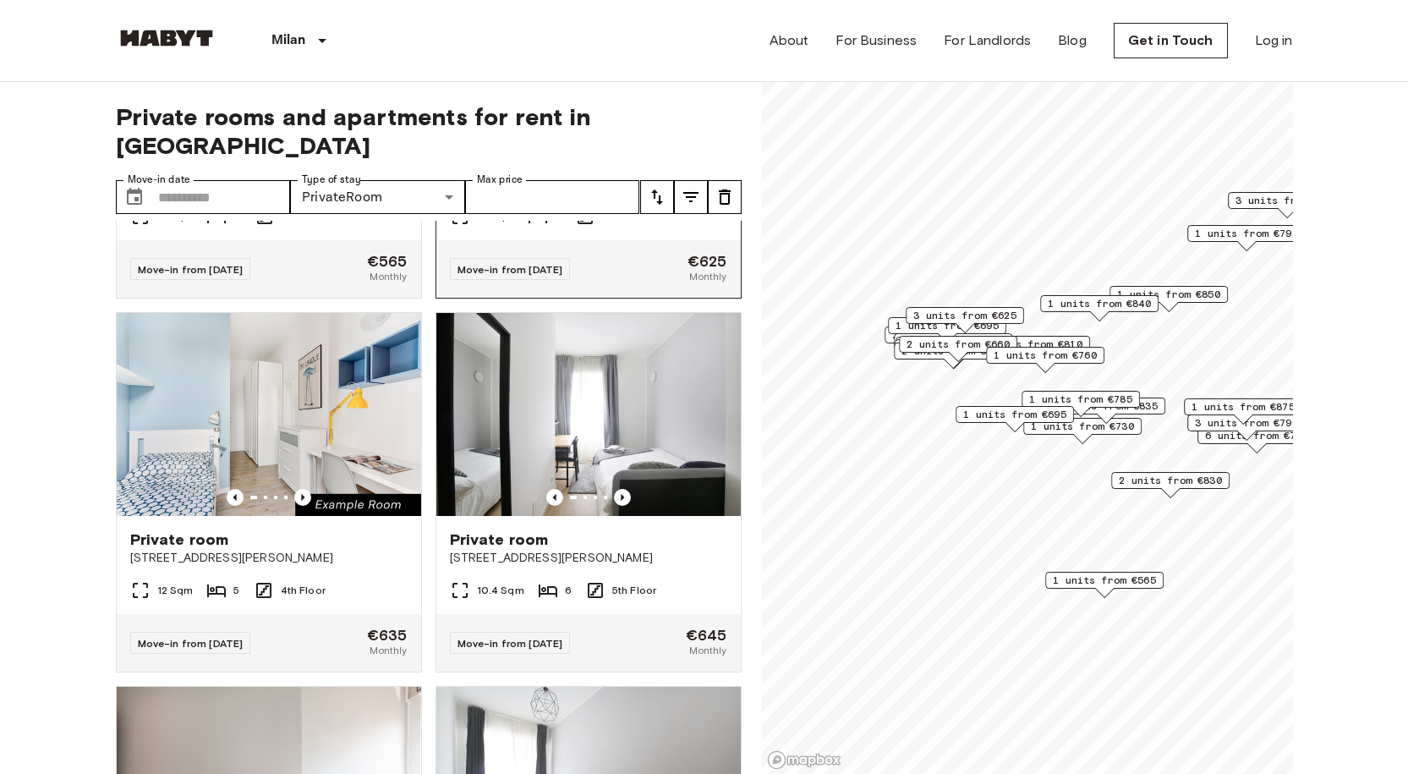
scroll to position [338, 0]
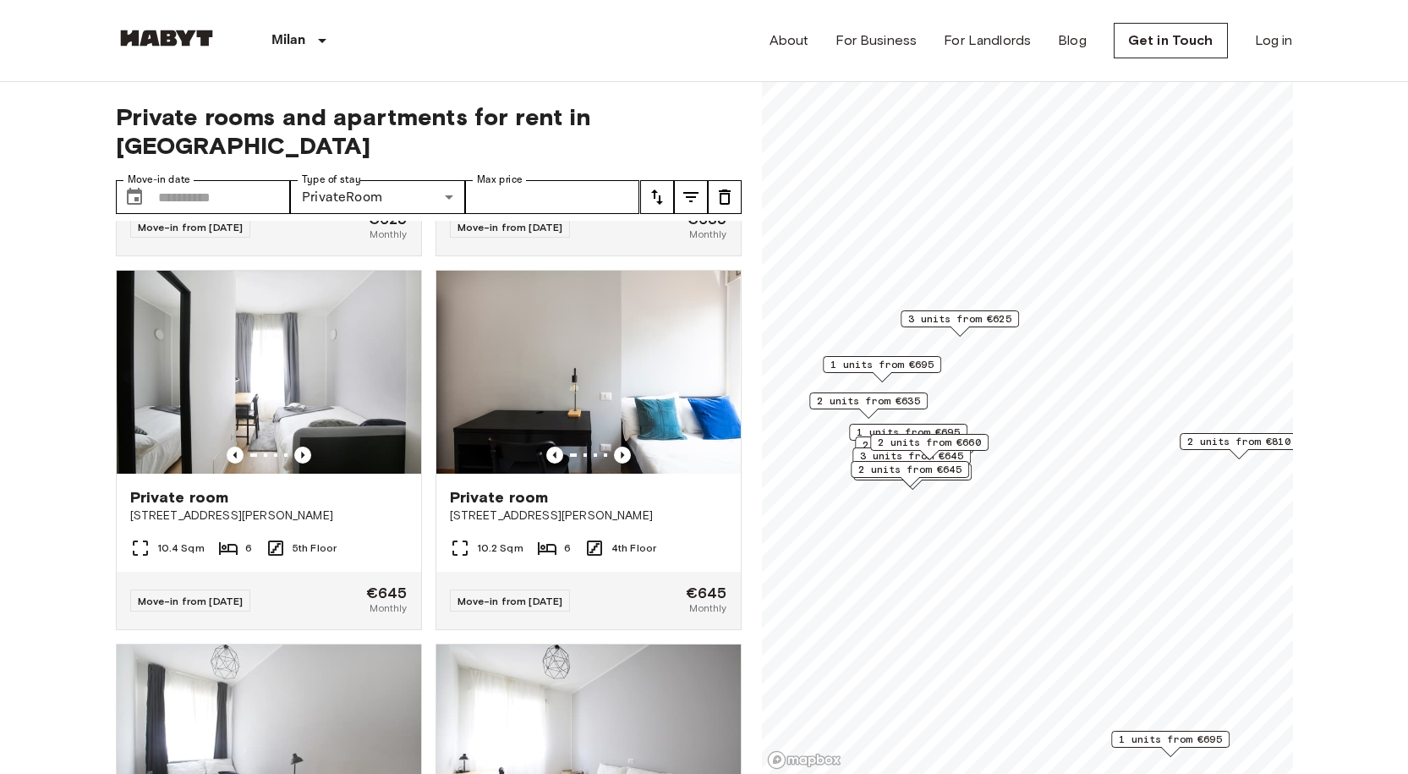
click at [904, 440] on span "2 units from €660" at bounding box center [929, 442] width 103 height 15
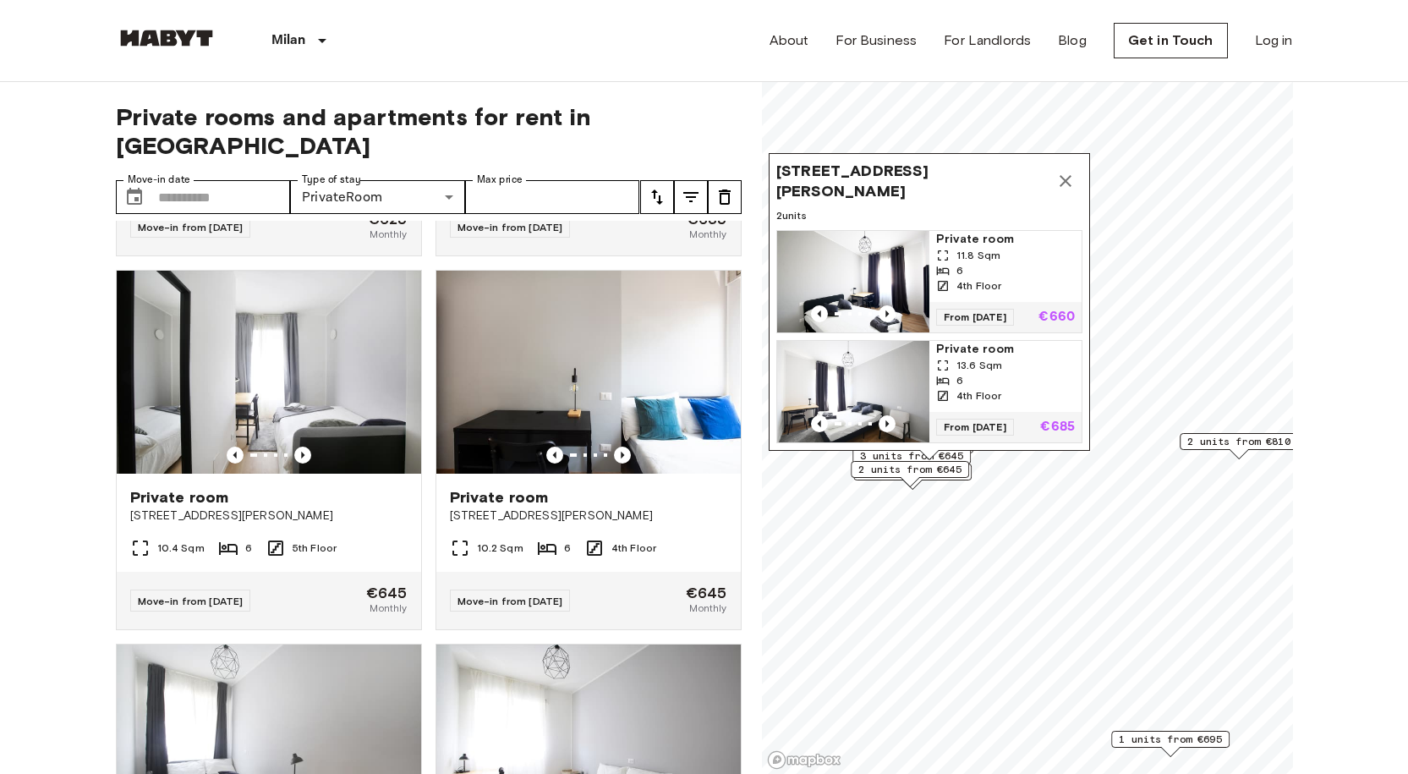
click at [1068, 175] on icon "Map marker" at bounding box center [1065, 181] width 12 height 12
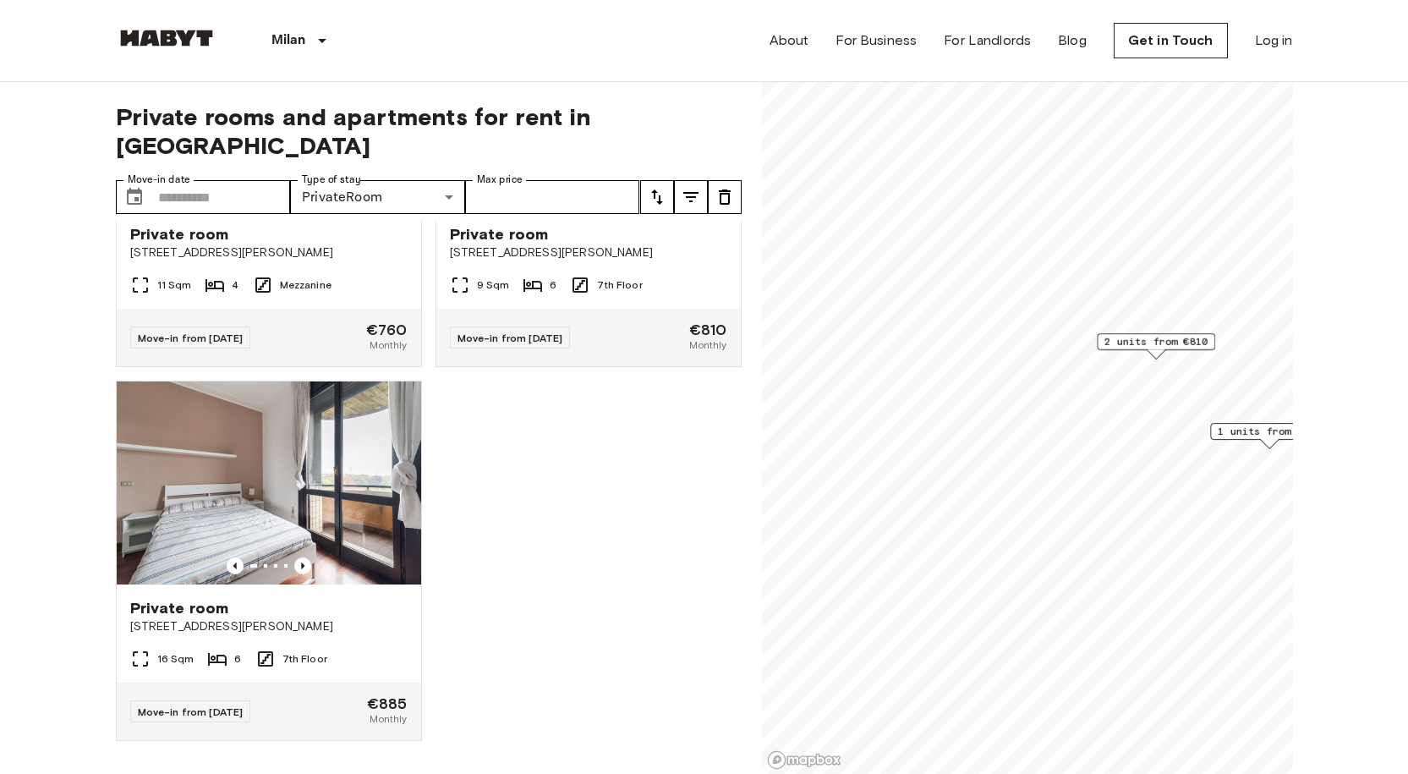
scroll to position [228, 0]
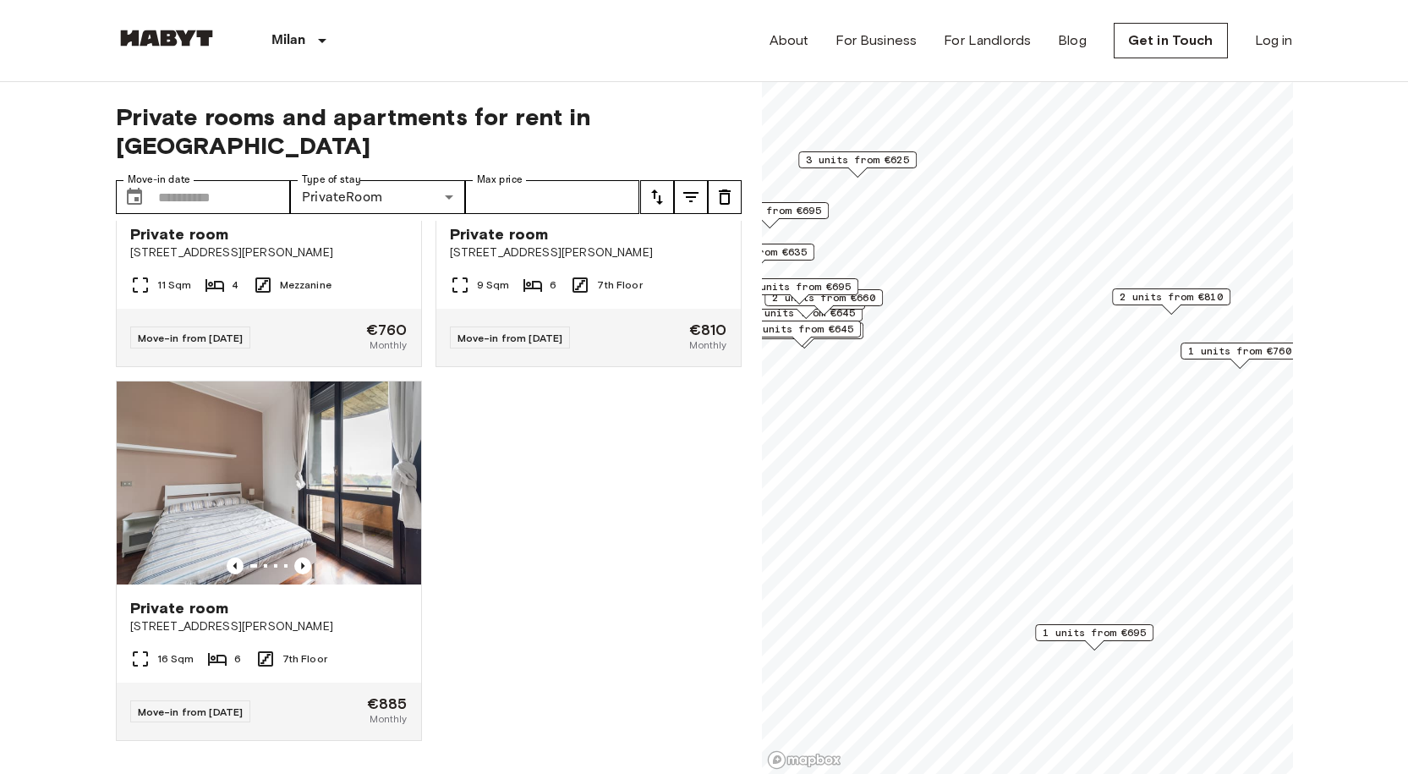
scroll to position [4050, 0]
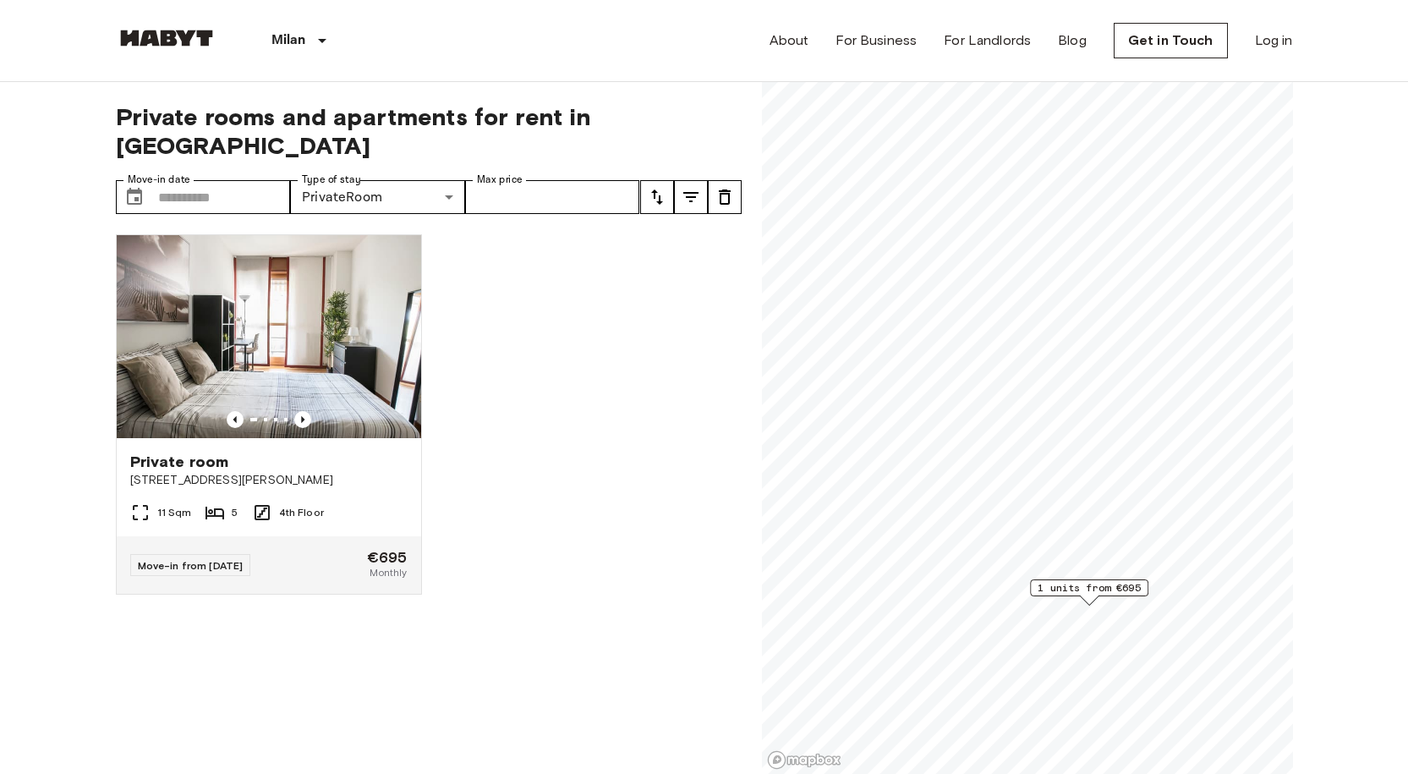
click at [1109, 587] on span "1 units from €695" at bounding box center [1088, 587] width 103 height 15
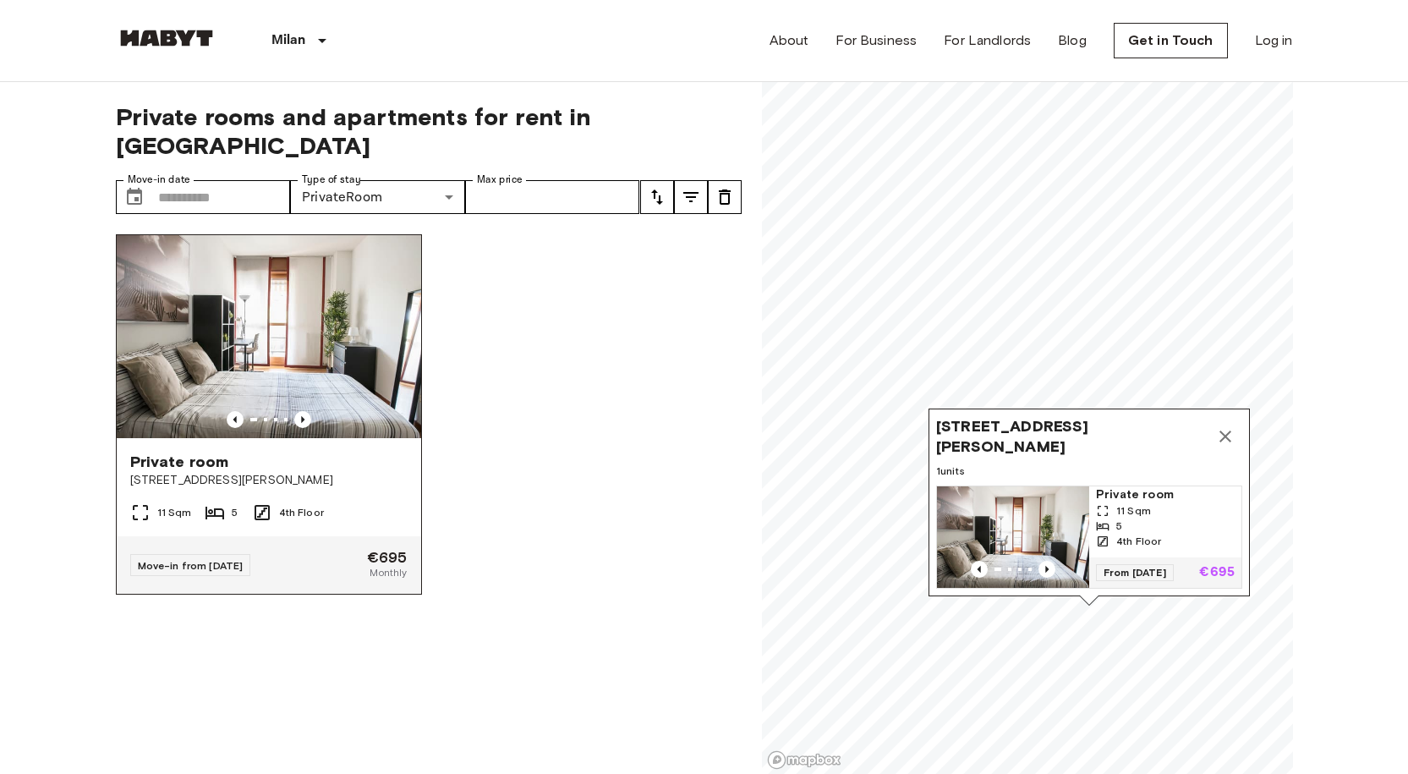
click at [364, 294] on img at bounding box center [269, 336] width 304 height 203
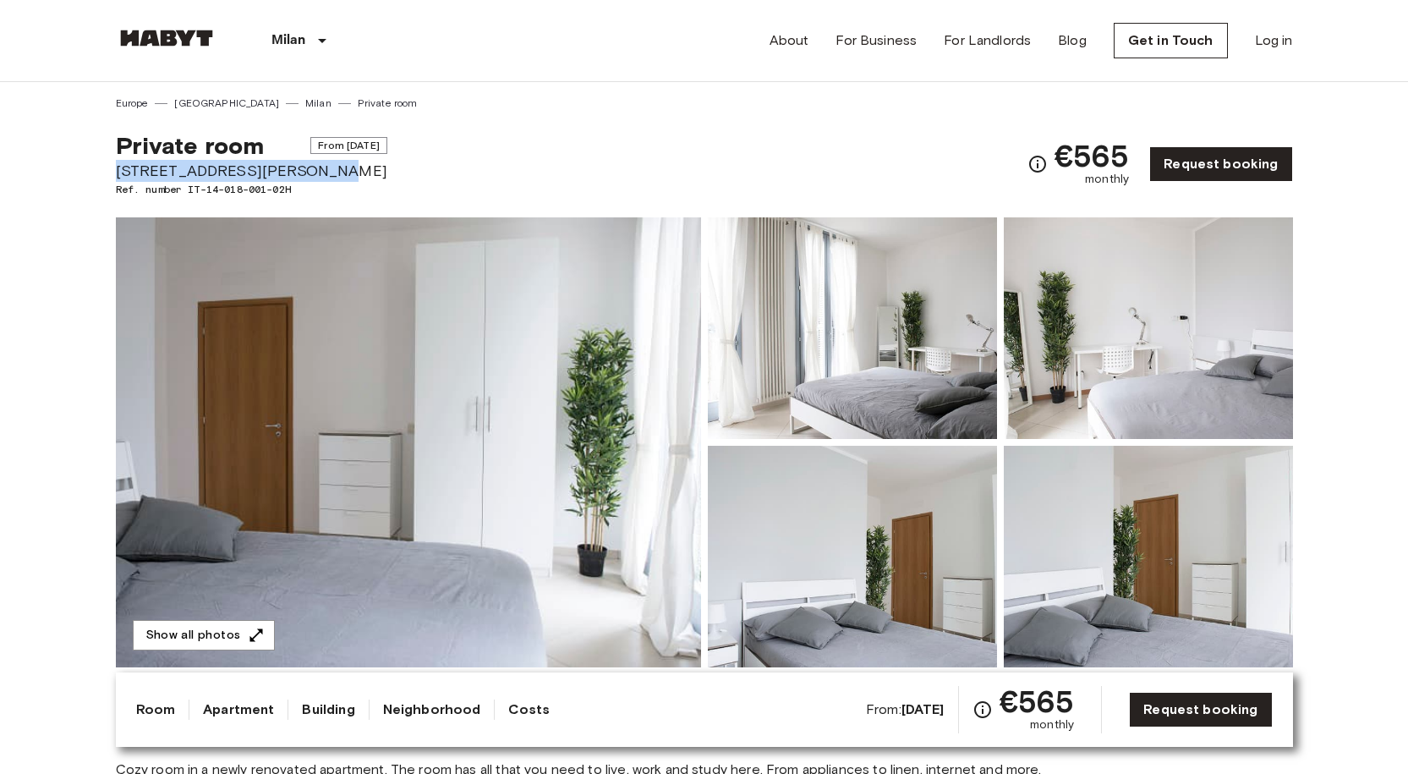
drag, startPoint x: 112, startPoint y: 171, endPoint x: 306, endPoint y: 179, distance: 194.6
copy span "Via Giuseppe De Finetti 13"
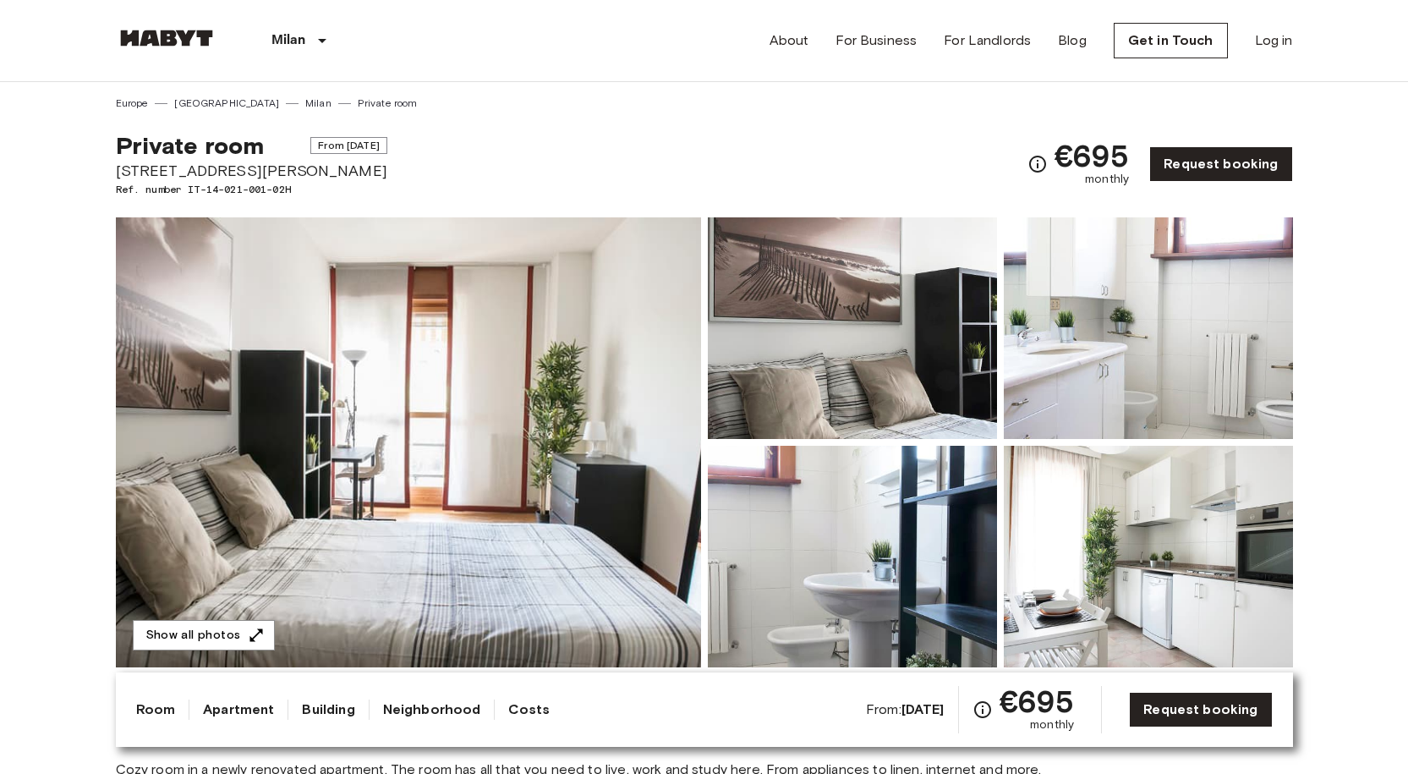
click at [542, 455] on img at bounding box center [408, 442] width 585 height 450
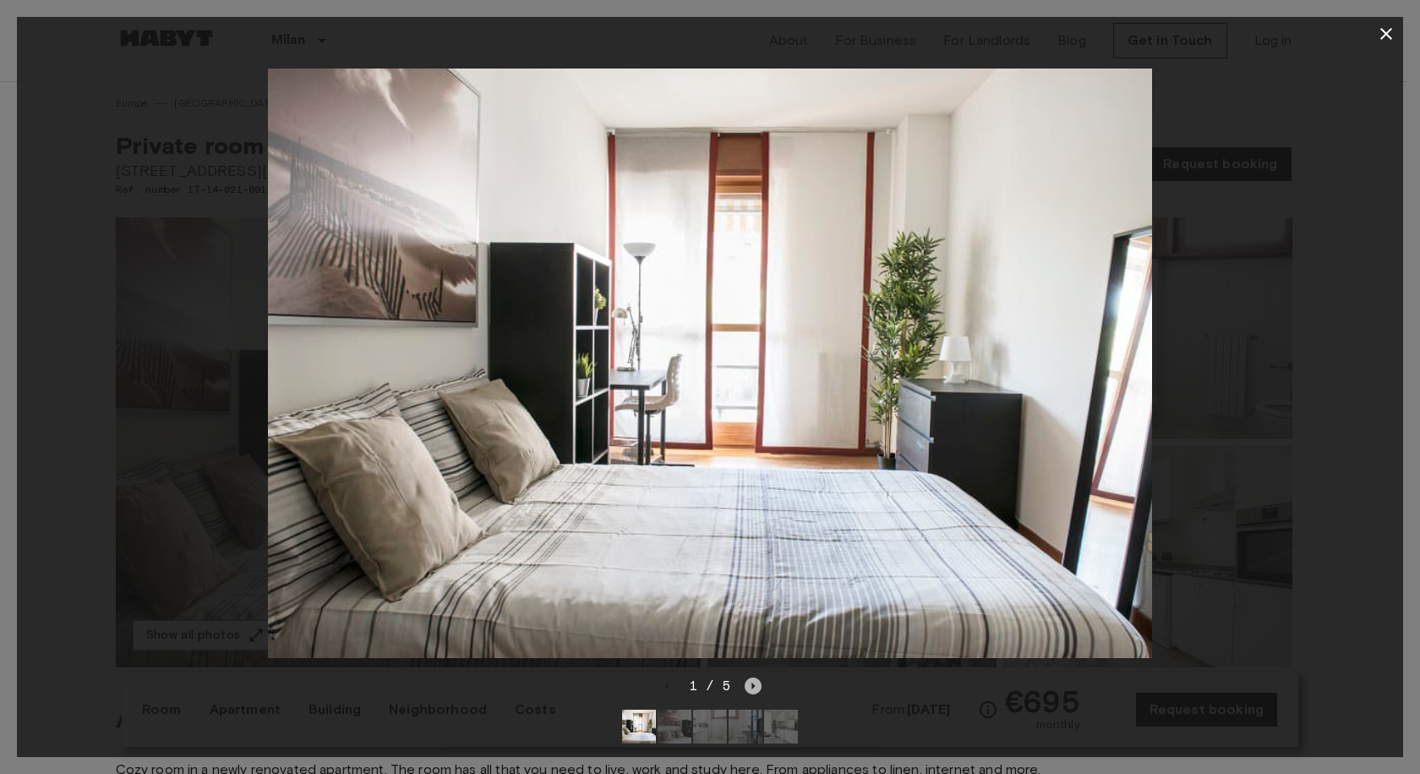
click at [756, 677] on icon "Next image" at bounding box center [753, 685] width 17 height 17
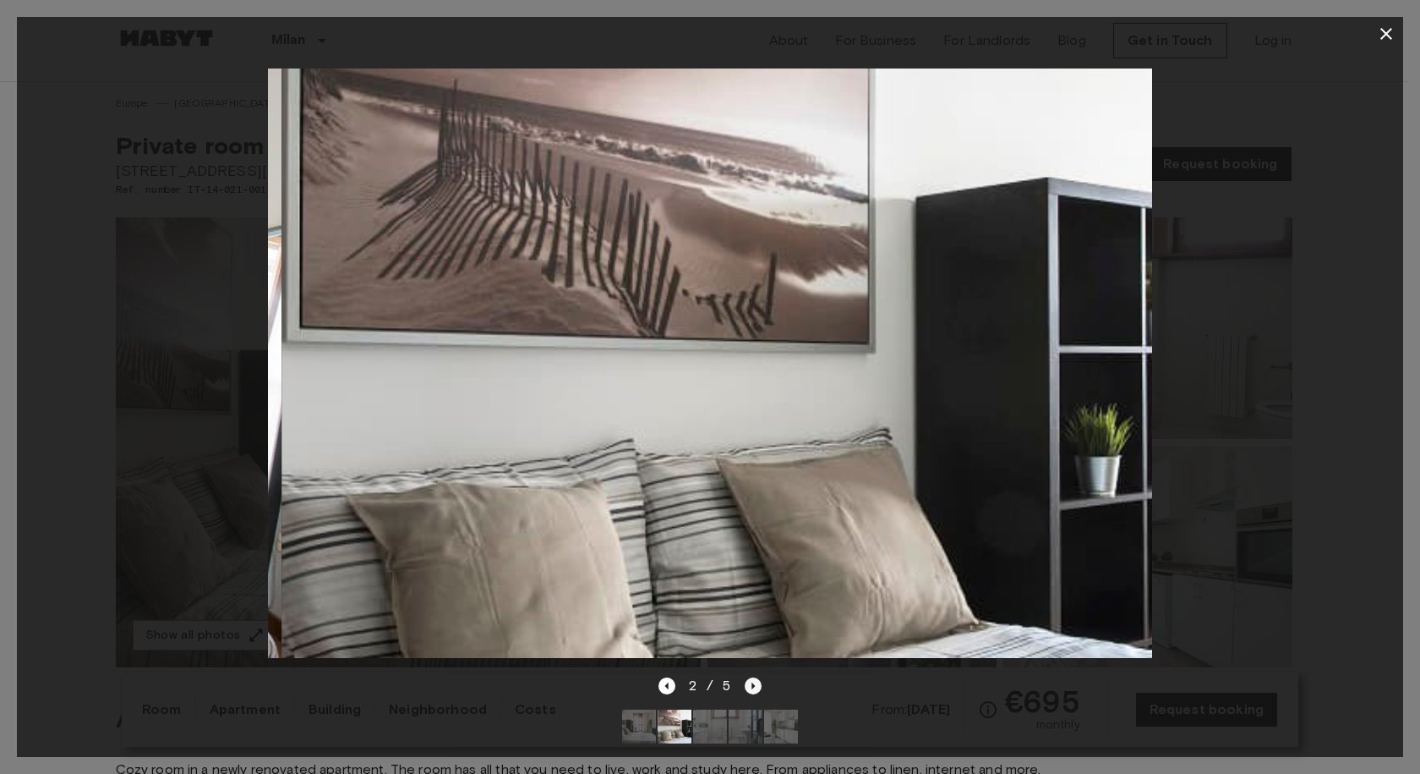
click at [756, 677] on icon "Next image" at bounding box center [753, 685] width 17 height 17
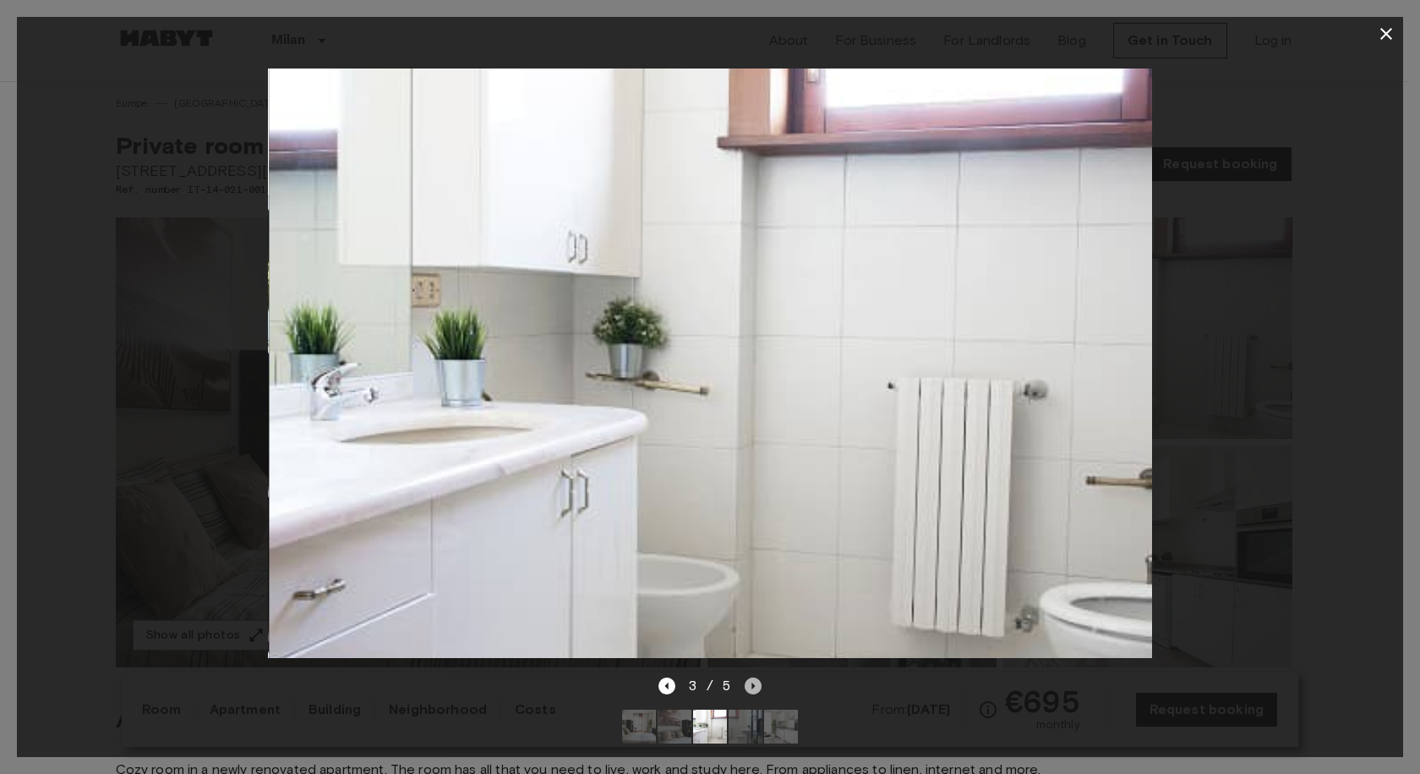
click at [756, 677] on icon "Next image" at bounding box center [753, 685] width 17 height 17
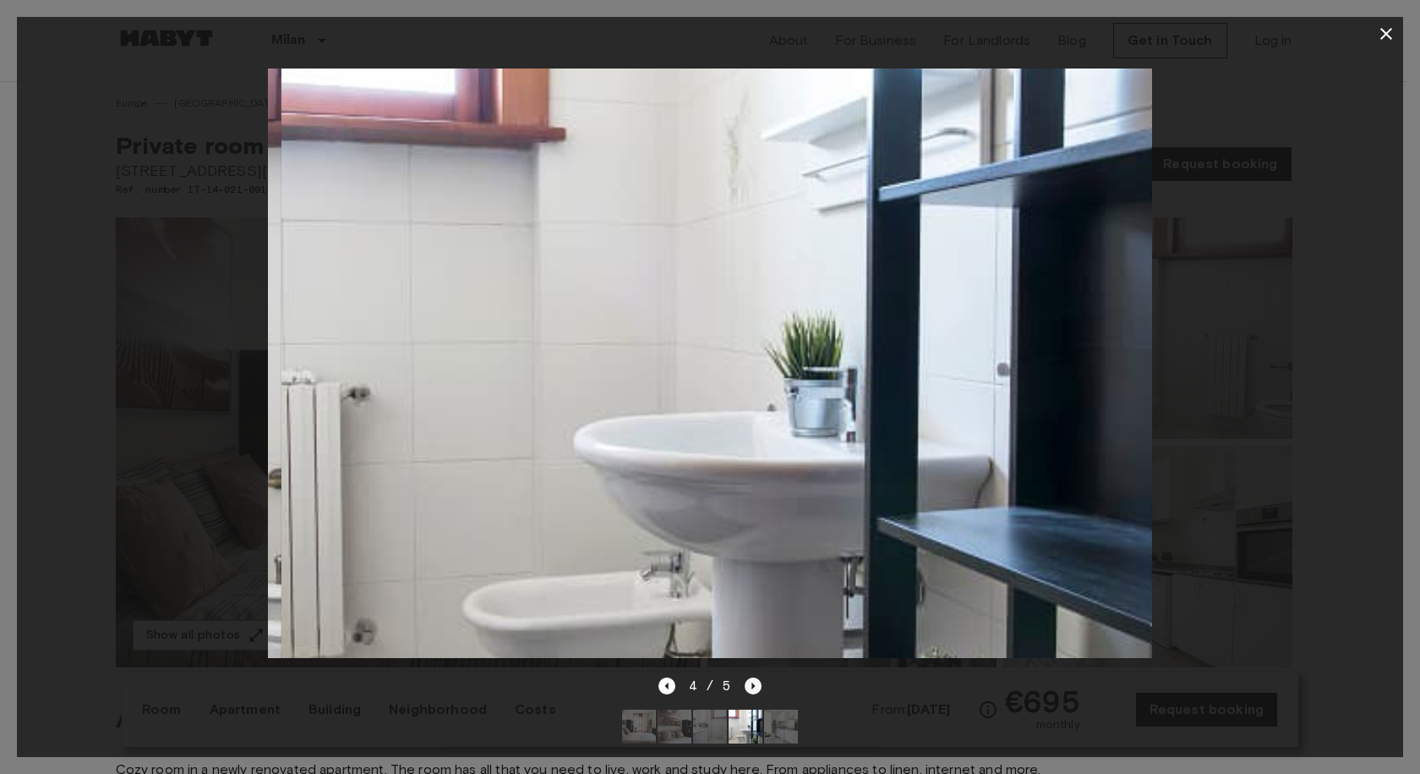
click at [756, 677] on icon "Next image" at bounding box center [753, 685] width 17 height 17
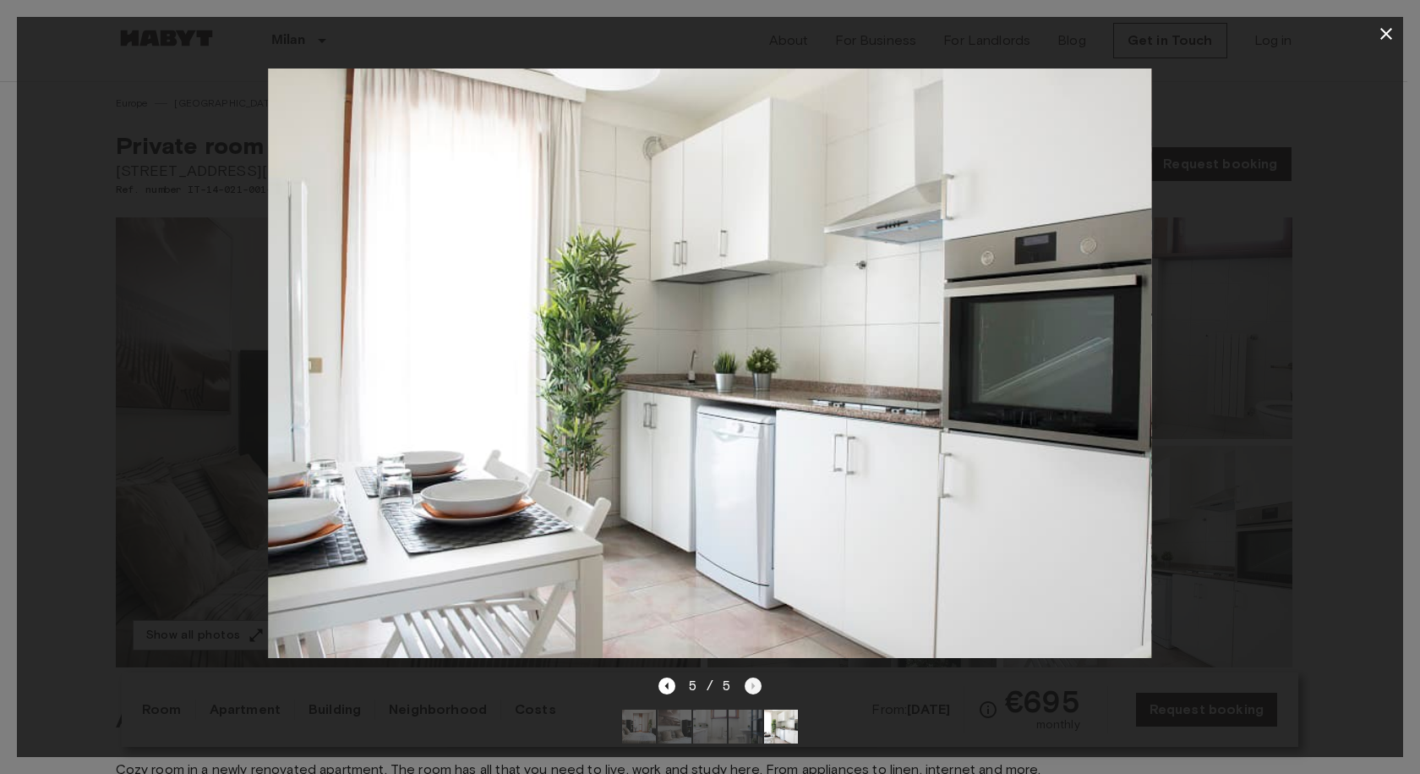
click at [756, 676] on div "5 / 5" at bounding box center [711, 686] width 104 height 20
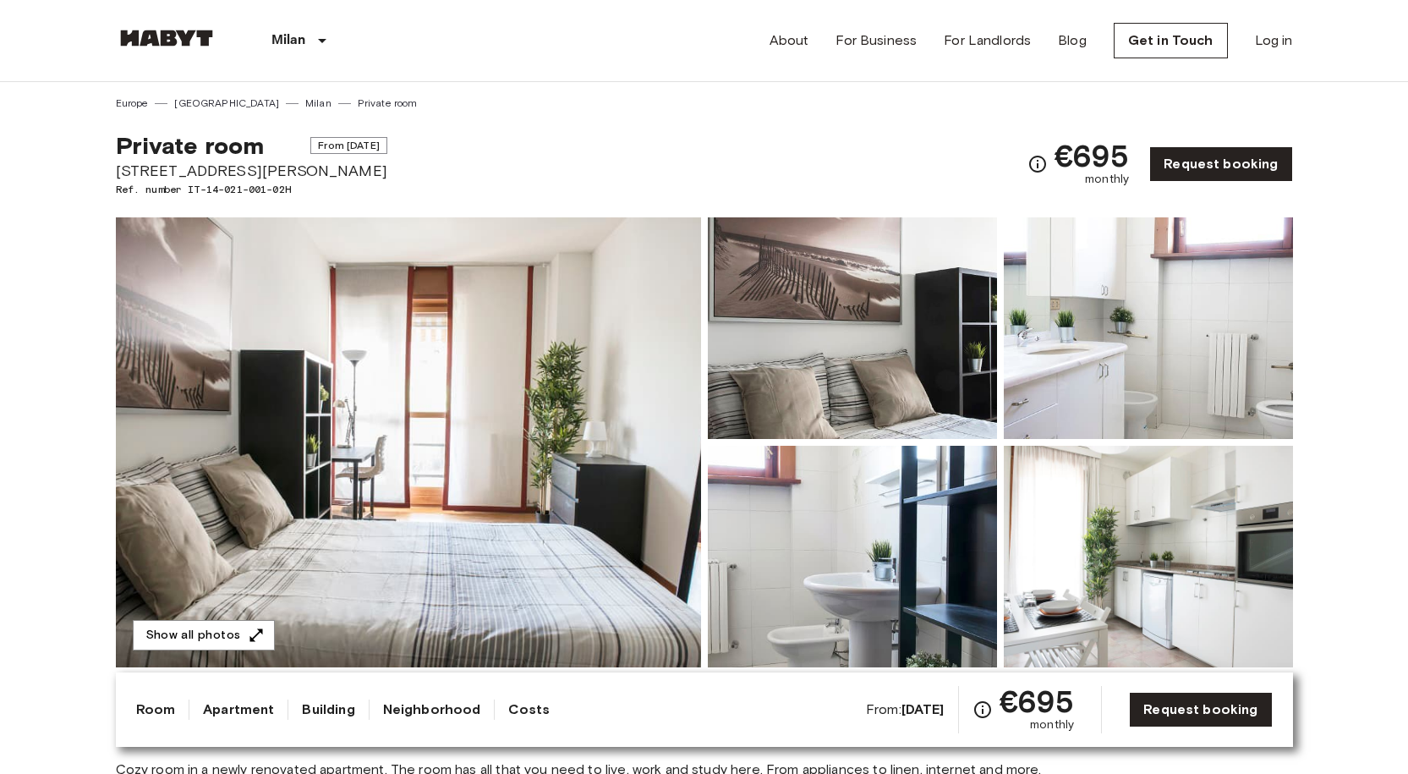
drag, startPoint x: 333, startPoint y: 170, endPoint x: 84, endPoint y: 178, distance: 249.6
copy span "[STREET_ADDRESS][PERSON_NAME]"
